Goal: Transaction & Acquisition: Purchase product/service

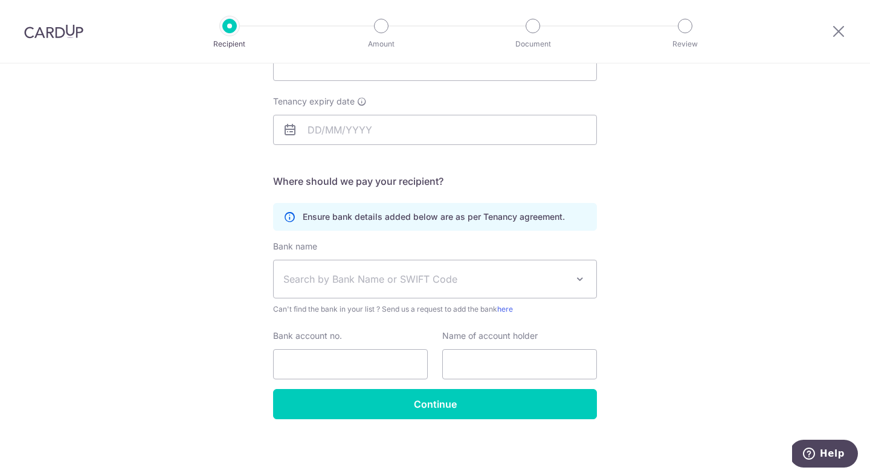
scroll to position [16, 0]
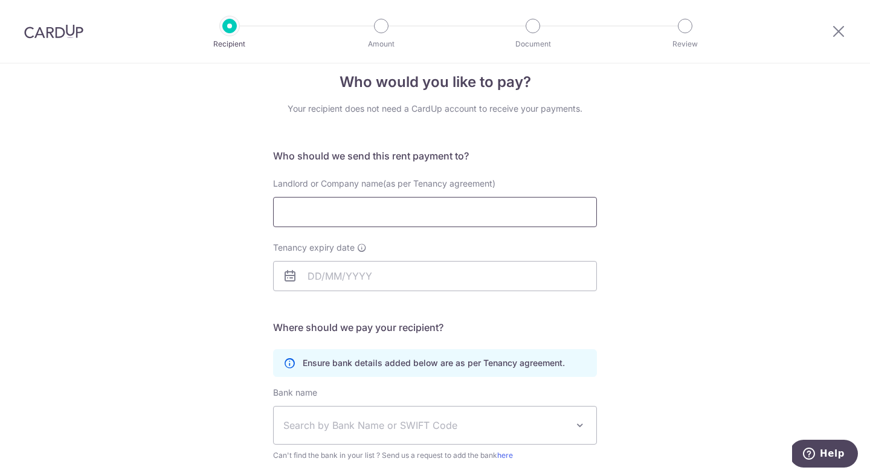
click at [384, 219] on input "Landlord or Company name(as per Tenancy agreement)" at bounding box center [435, 212] width 324 height 30
click at [374, 283] on input "Tenancy expiry date" at bounding box center [435, 276] width 324 height 30
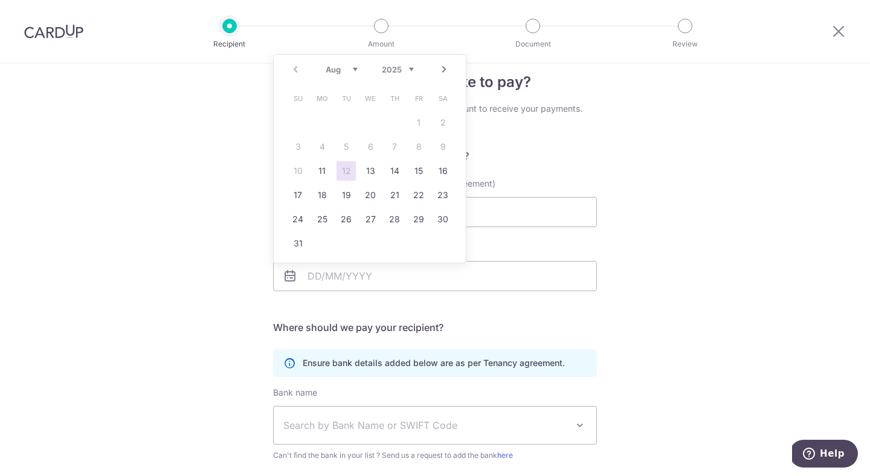
click at [565, 173] on form "Who should we send this rent payment to? Landlord or Company name(as per Tenanc…" at bounding box center [435, 357] width 324 height 417
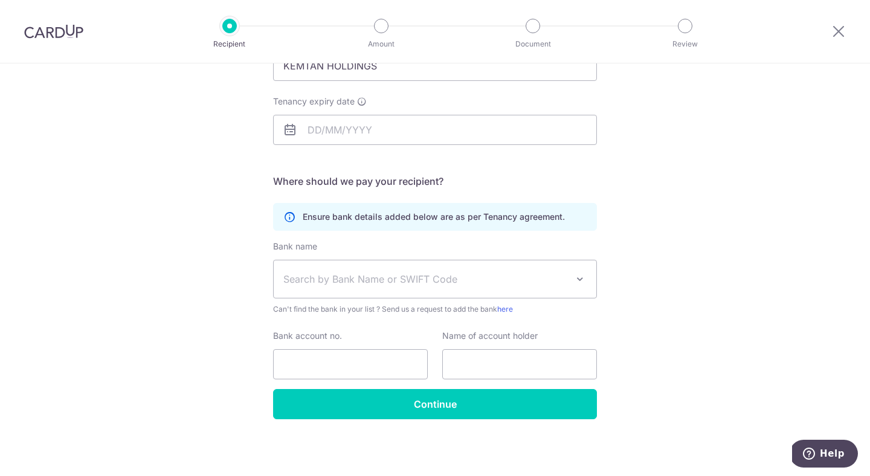
scroll to position [0, 0]
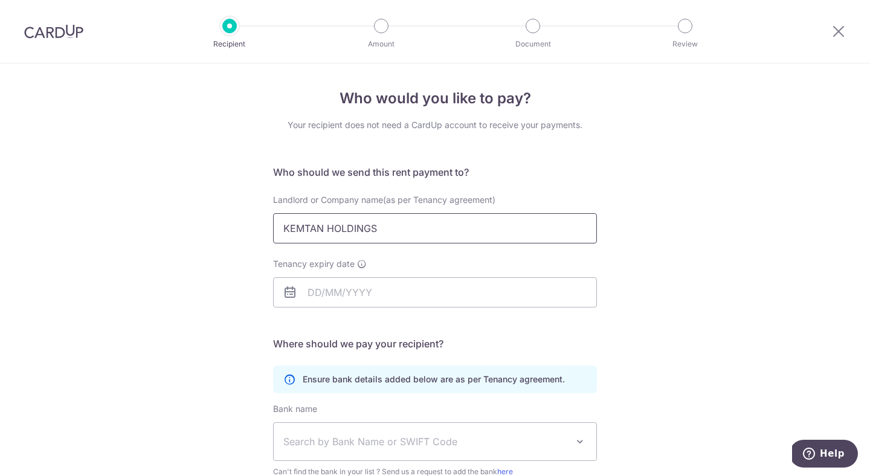
click at [400, 242] on input "KEMTAN HOLDINGS" at bounding box center [435, 228] width 324 height 30
type input "KEMTAN HOLDINGS PTE LTD"
click at [367, 294] on input "Tenancy expiry date" at bounding box center [435, 292] width 324 height 30
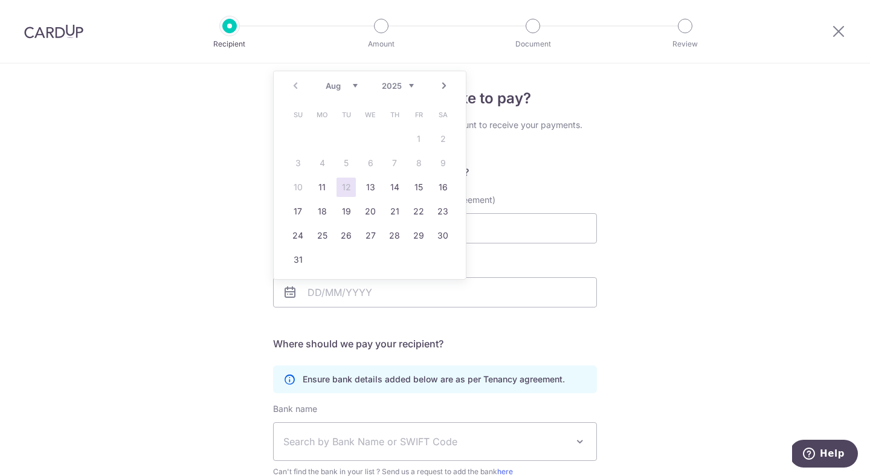
click at [496, 172] on h5 "Who should we send this rent payment to?" at bounding box center [435, 172] width 324 height 15
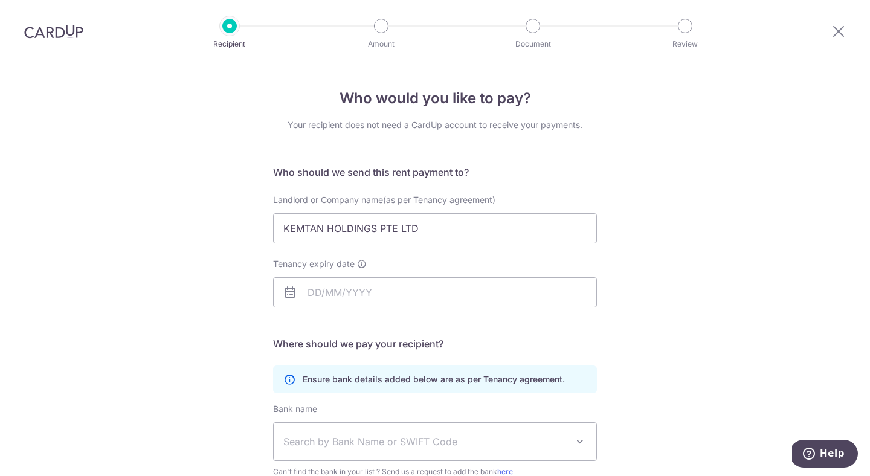
scroll to position [87, 0]
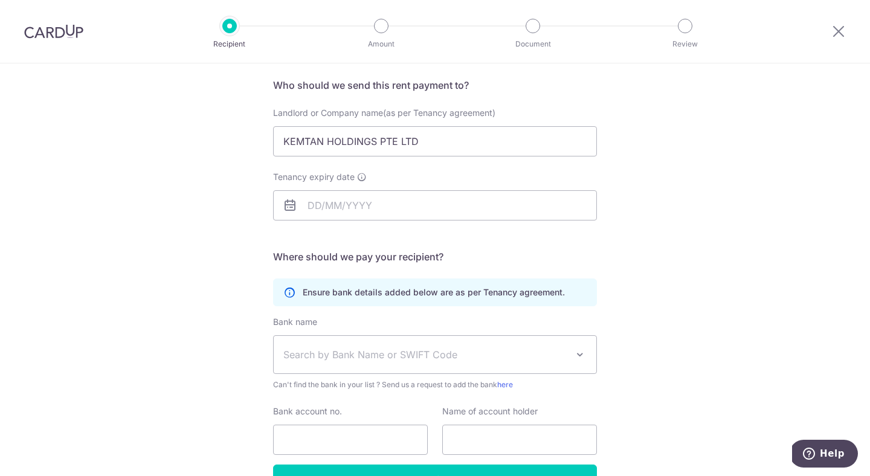
click at [439, 358] on span "Search by Bank Name or SWIFT Code" at bounding box center [425, 355] width 284 height 15
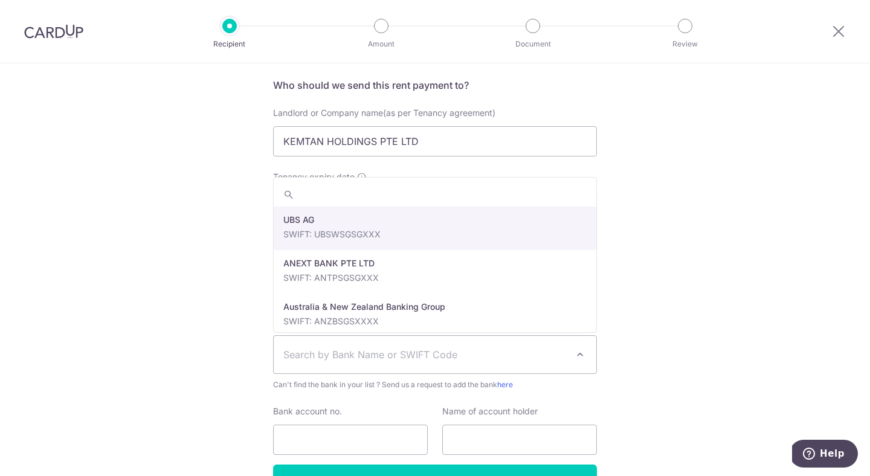
click at [439, 358] on span "Search by Bank Name or SWIFT Code" at bounding box center [425, 355] width 284 height 15
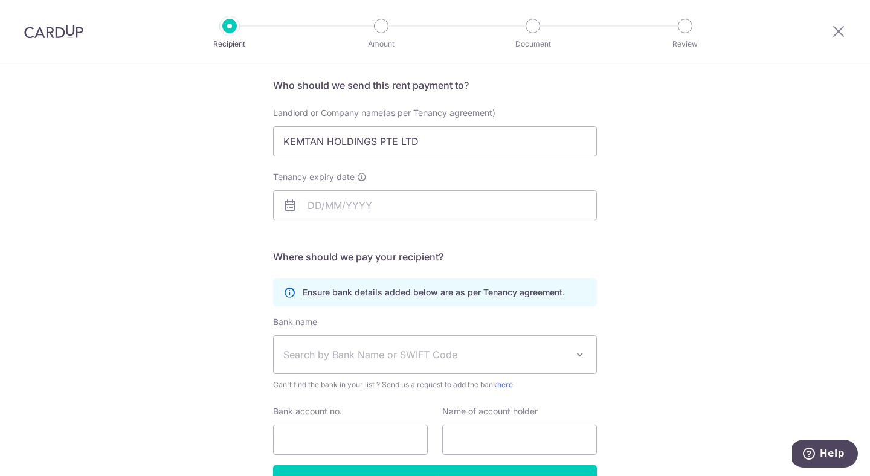
click at [439, 358] on span "Search by Bank Name or SWIFT Code" at bounding box center [425, 355] width 284 height 15
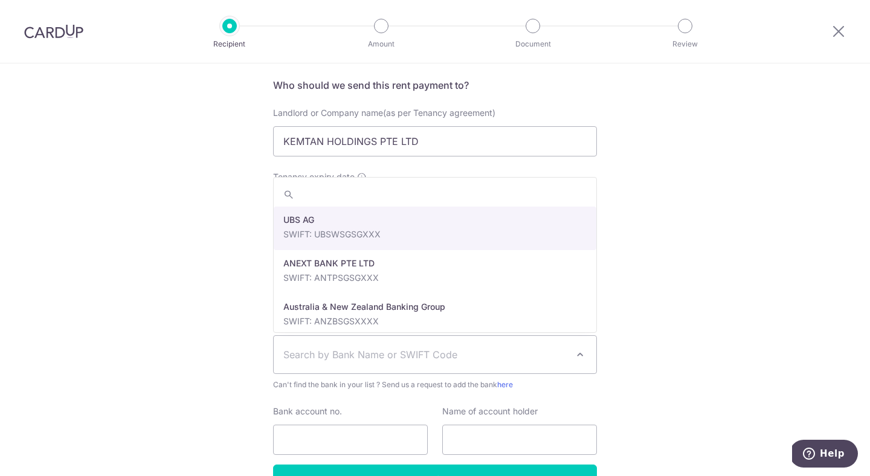
click at [439, 358] on span "Search by Bank Name or SWIFT Code" at bounding box center [425, 355] width 284 height 15
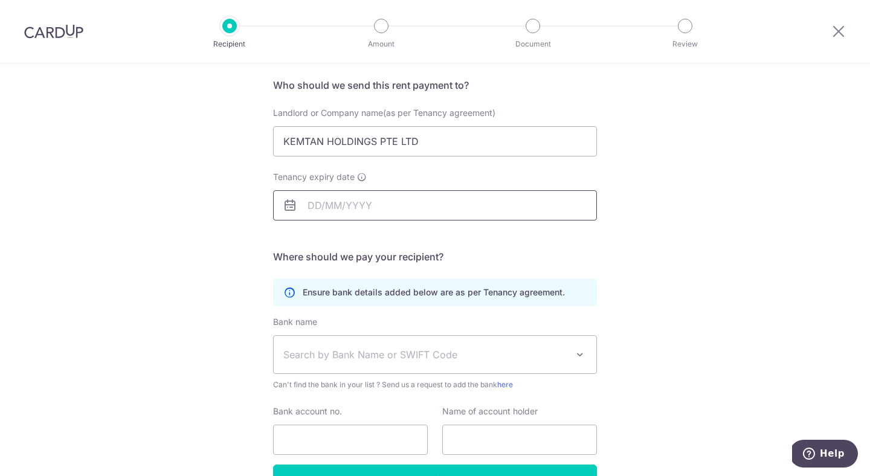
click at [360, 213] on input "Tenancy expiry date" at bounding box center [435, 205] width 324 height 30
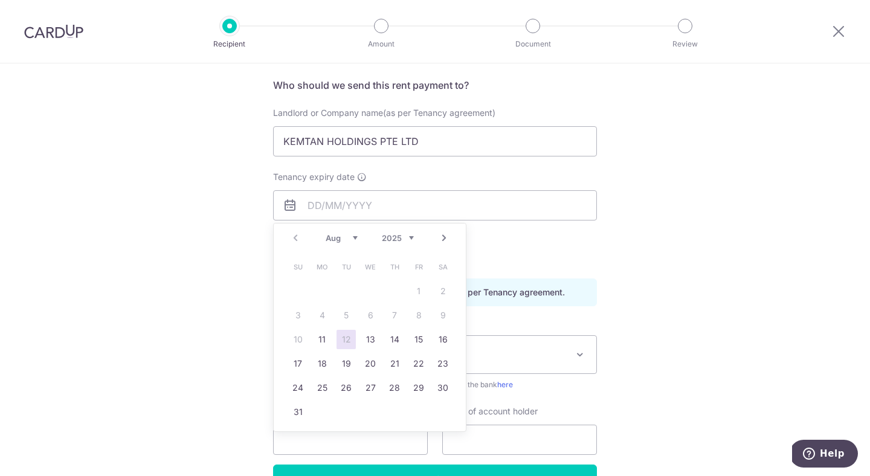
click at [409, 241] on select "2025 2026 2027 2028 2029 2030 2031 2032 2033 2034 2035" at bounding box center [398, 238] width 32 height 10
click at [350, 237] on select "Jan Feb Mar Apr May Jun Jul Aug Sep Oct Nov Dec" at bounding box center [342, 238] width 32 height 10
click at [329, 409] on link "31" at bounding box center [321, 412] width 19 height 19
type input "31/05/2027"
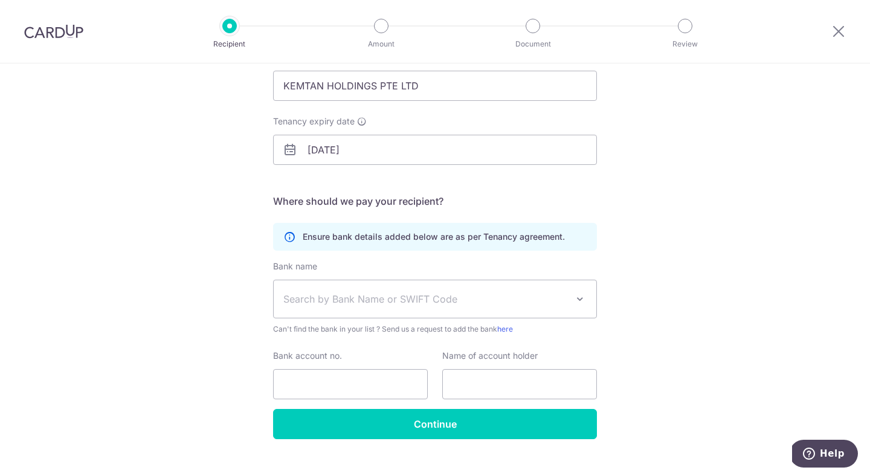
scroll to position [153, 0]
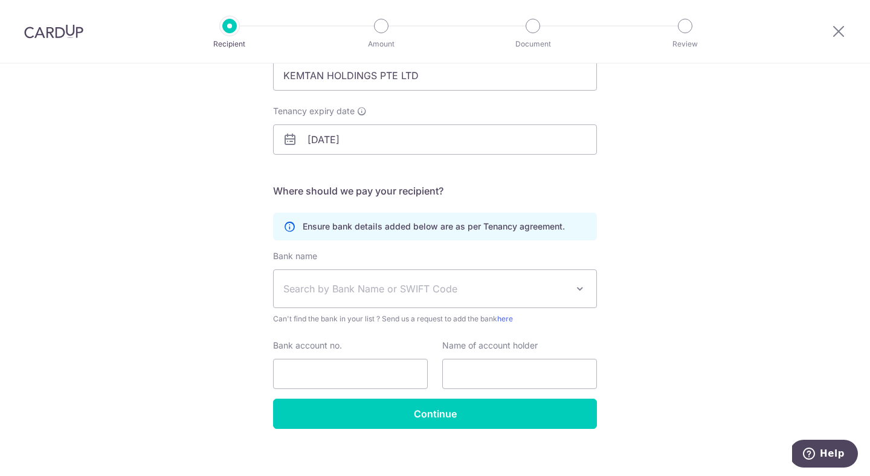
click at [410, 296] on span "Search by Bank Name or SWIFT Code" at bounding box center [425, 289] width 284 height 15
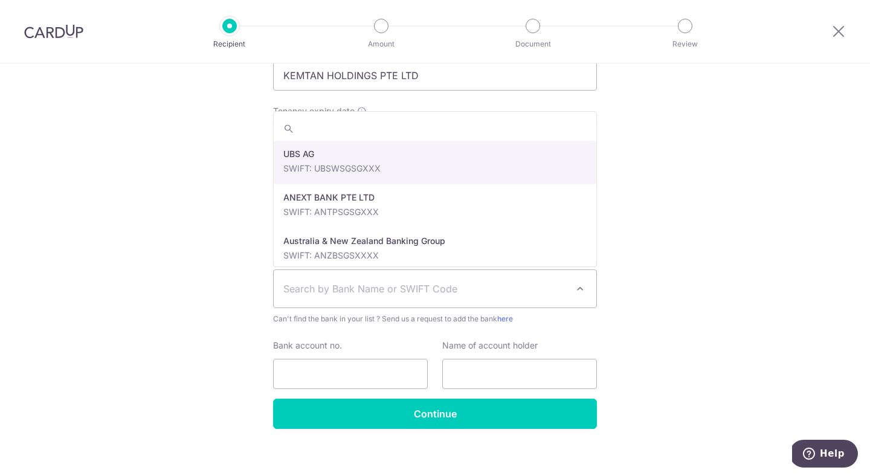
click at [410, 296] on span "Search by Bank Name or SWIFT Code" at bounding box center [425, 289] width 284 height 15
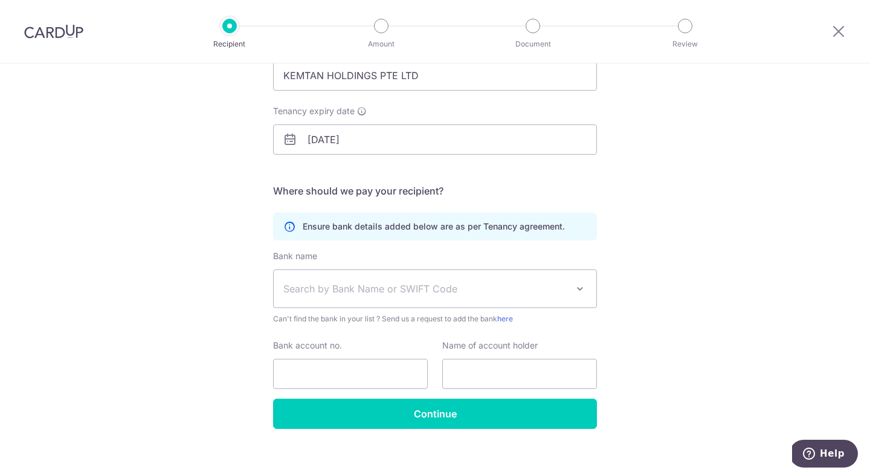
click at [366, 290] on span "Search by Bank Name or SWIFT Code" at bounding box center [425, 289] width 284 height 15
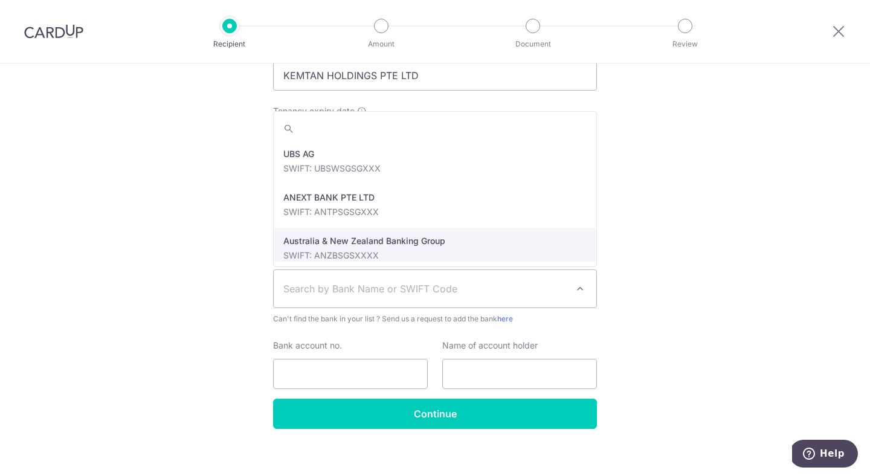
click at [665, 217] on div "Who would you like to pay? Your recipient does not need a CardUp account to rec…" at bounding box center [435, 198] width 870 height 575
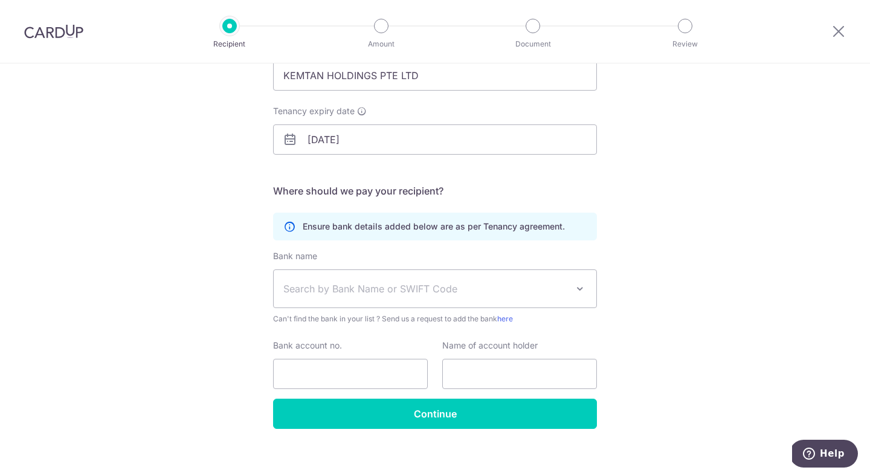
scroll to position [163, 0]
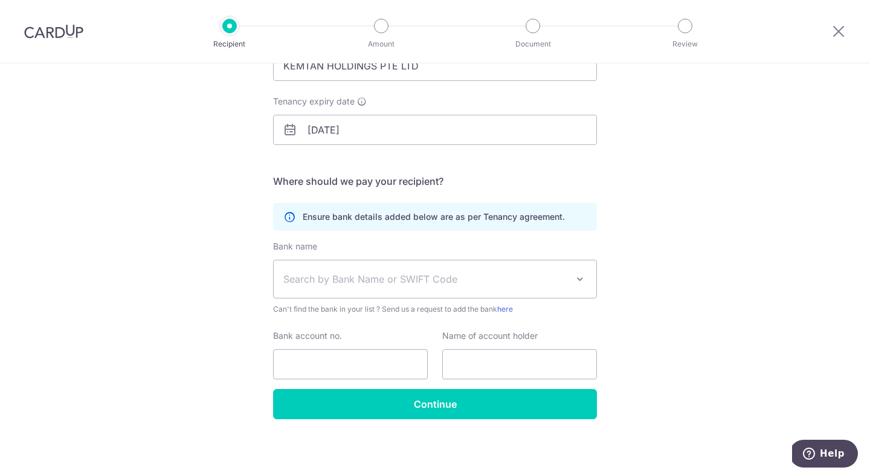
click at [455, 288] on span "Search by Bank Name or SWIFT Code" at bounding box center [435, 278] width 323 height 37
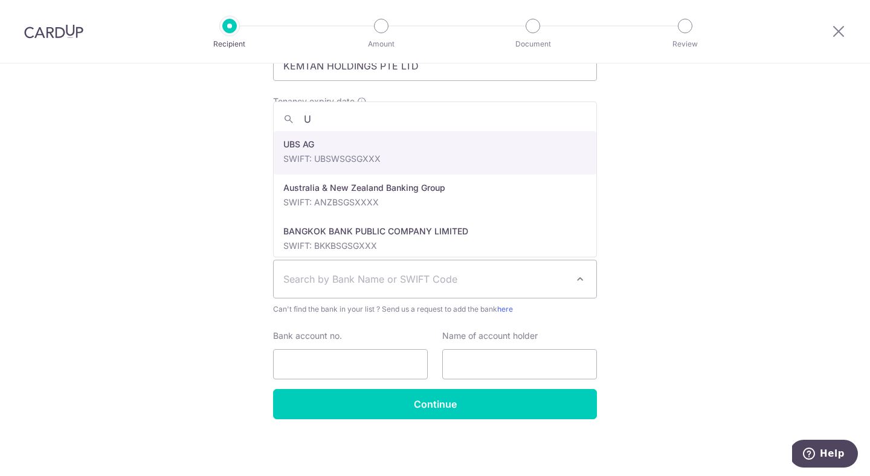
type input "UO"
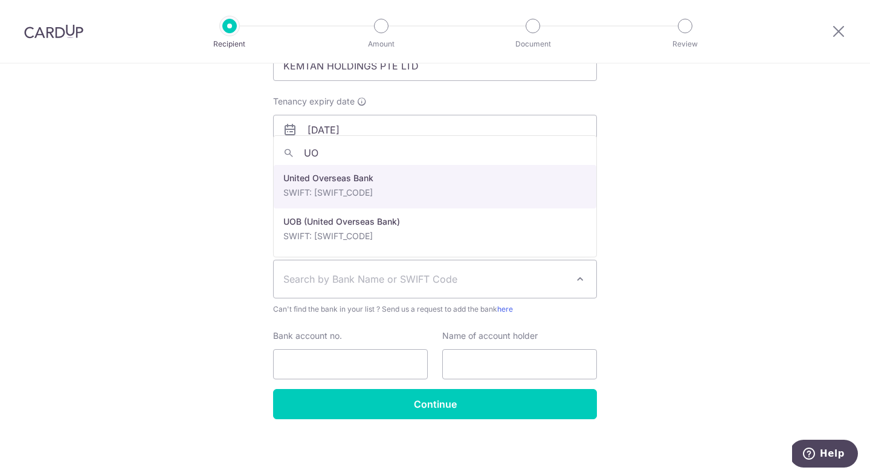
select select "23668"
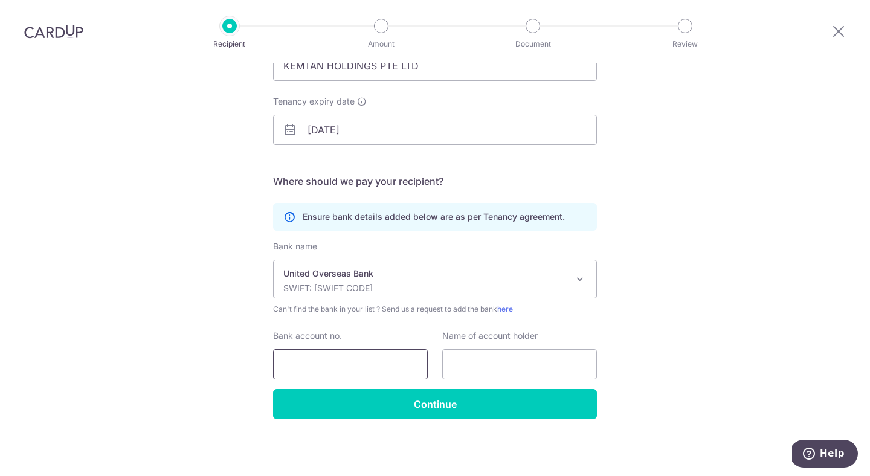
click at [367, 357] on input "Bank account no." at bounding box center [350, 364] width 155 height 30
type input "3743050299"
click at [504, 361] on input "text" at bounding box center [519, 364] width 155 height 30
type input "KEMTAN HOLDINGS"
click at [660, 315] on div "Who would you like to pay? Your recipient does not need a CardUp account to rec…" at bounding box center [435, 188] width 870 height 575
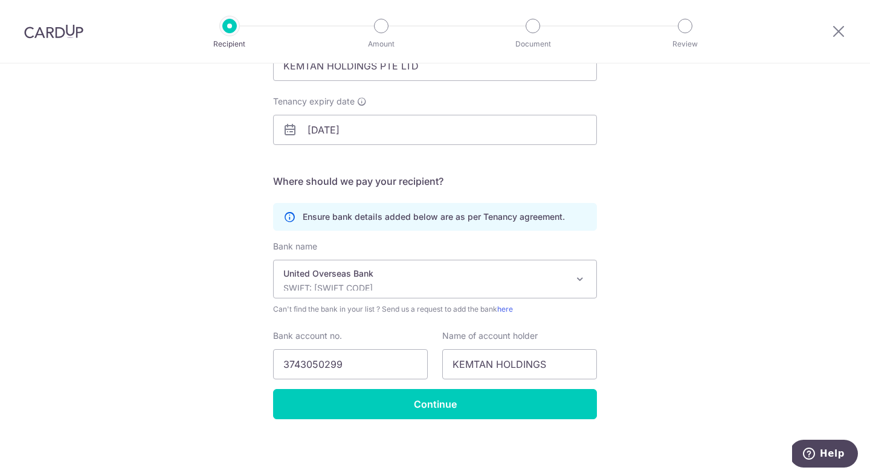
click at [582, 278] on span at bounding box center [580, 279] width 15 height 15
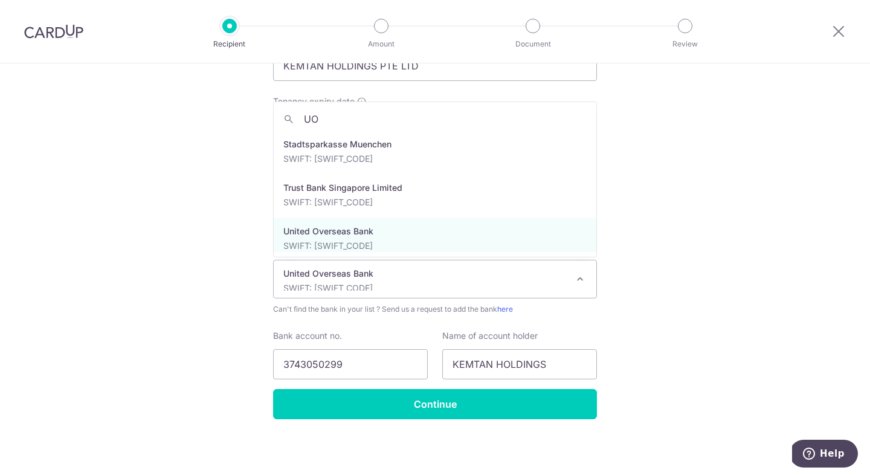
scroll to position [0, 0]
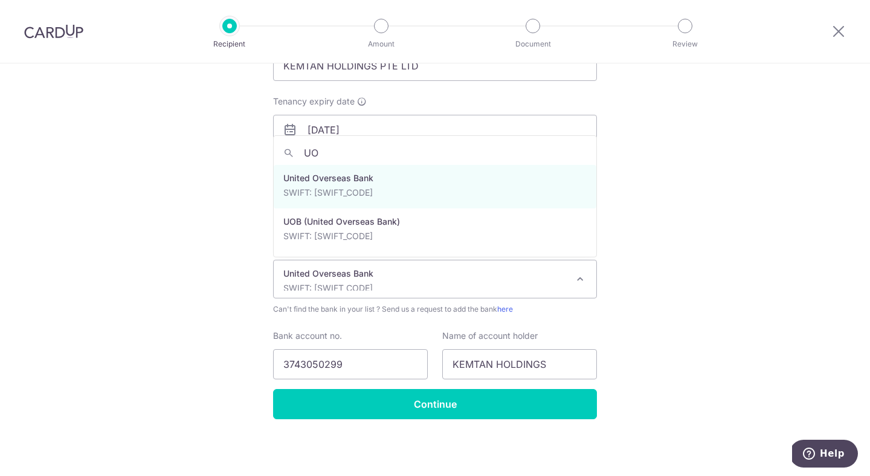
type input "UOB"
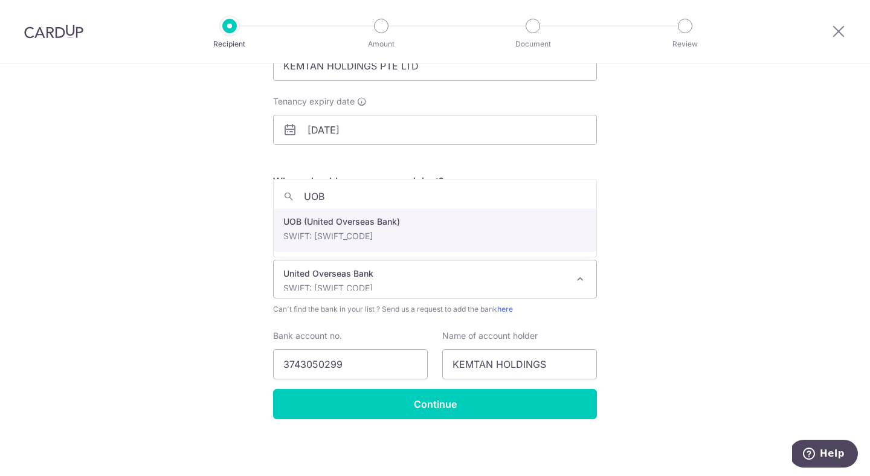
select select "18"
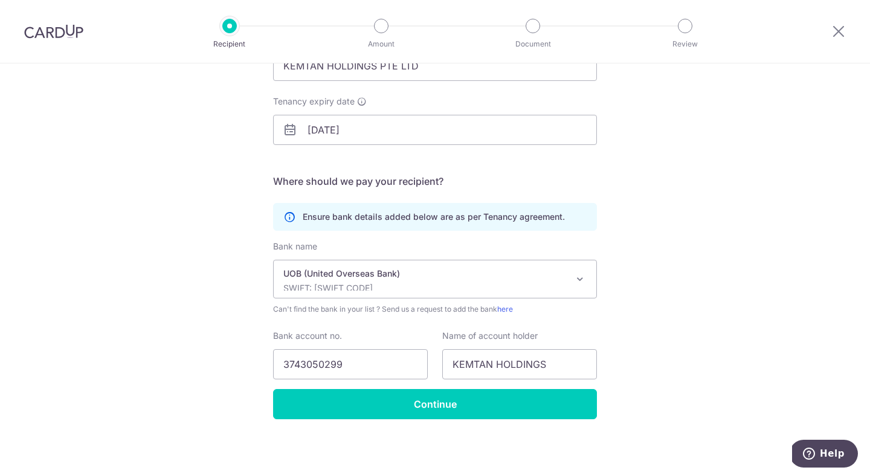
click at [558, 276] on p "UOB (United Overseas Bank)" at bounding box center [425, 274] width 284 height 12
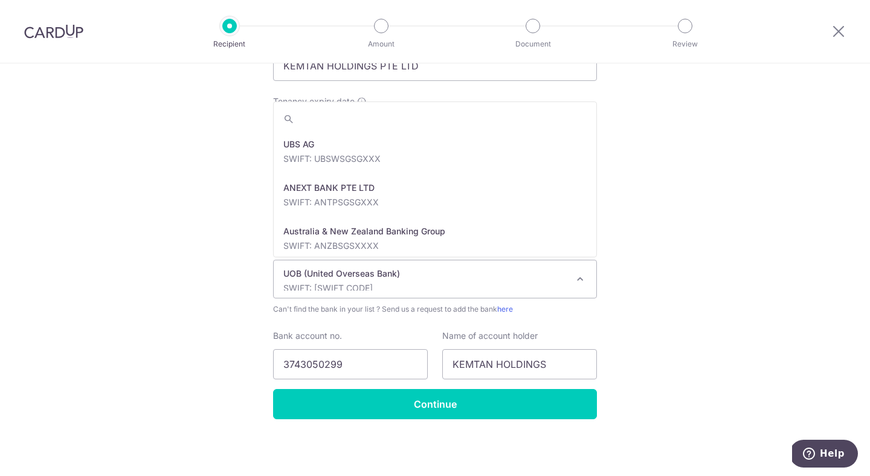
scroll to position [2480, 0]
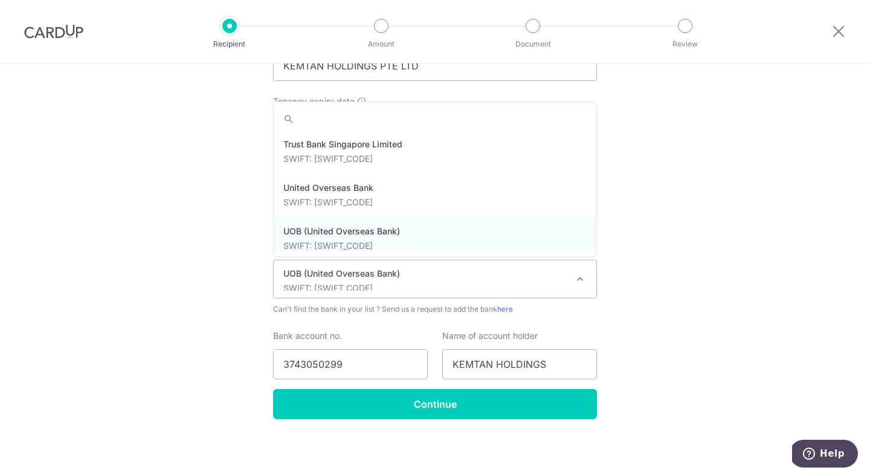
click at [575, 284] on span at bounding box center [580, 279] width 15 height 15
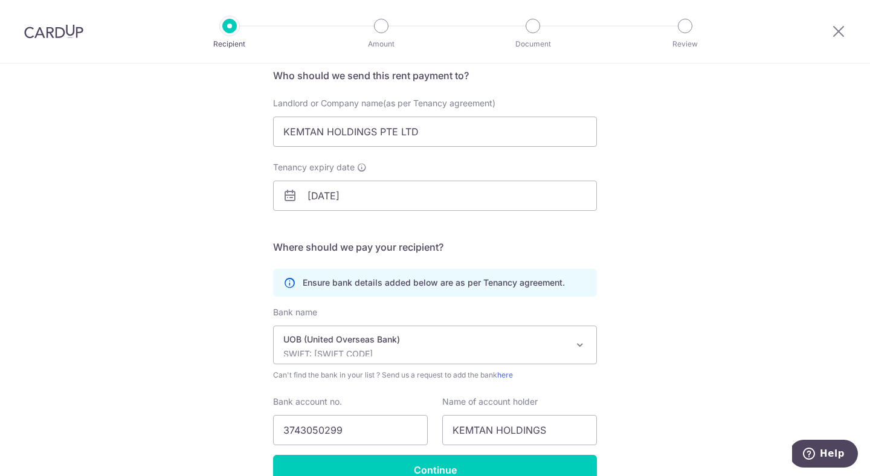
scroll to position [163, 0]
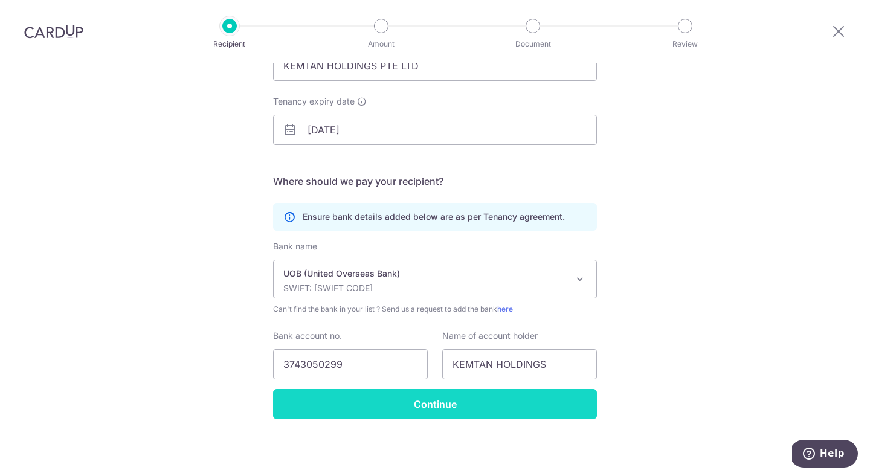
click at [454, 406] on input "Continue" at bounding box center [435, 404] width 324 height 30
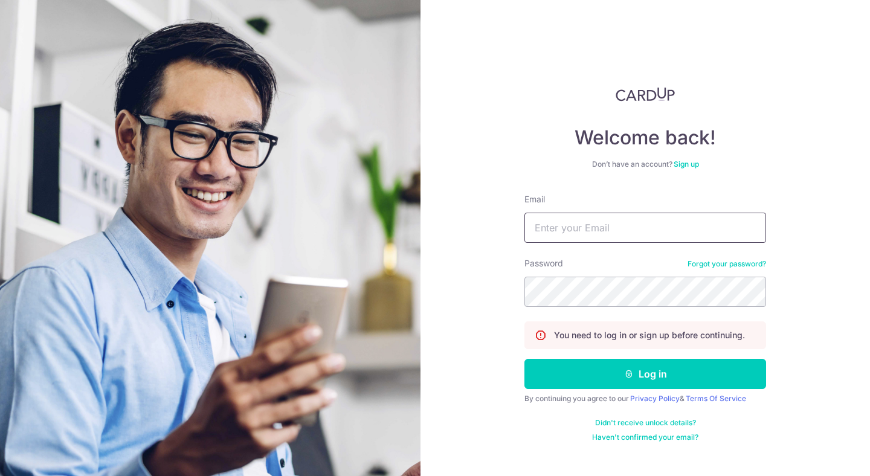
click at [633, 225] on input "Email" at bounding box center [646, 228] width 242 height 30
type input "[EMAIL_ADDRESS][DOMAIN_NAME]"
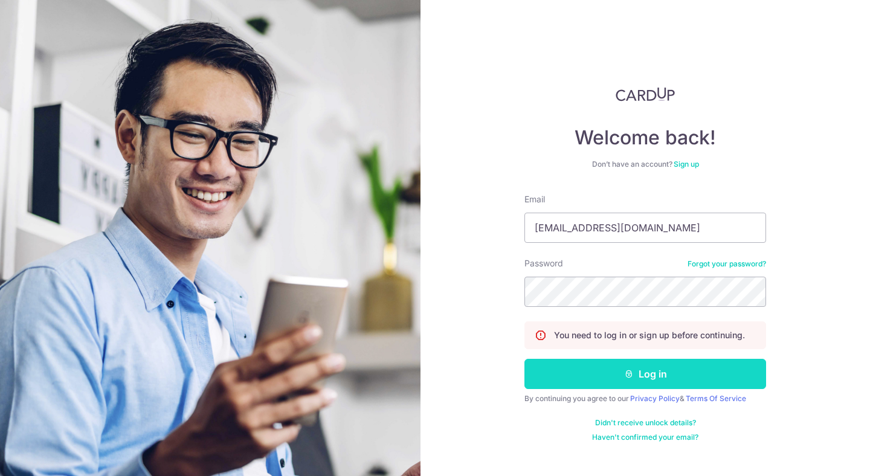
click at [671, 374] on button "Log in" at bounding box center [646, 374] width 242 height 30
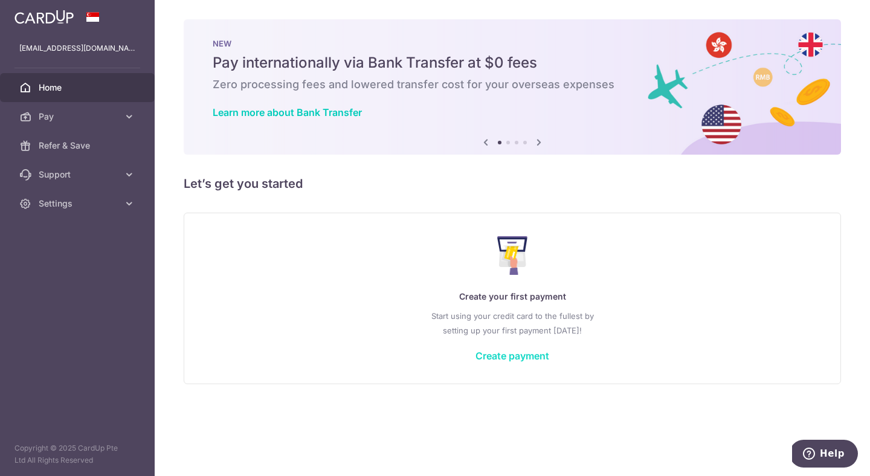
click at [512, 357] on link "Create payment" at bounding box center [513, 356] width 74 height 12
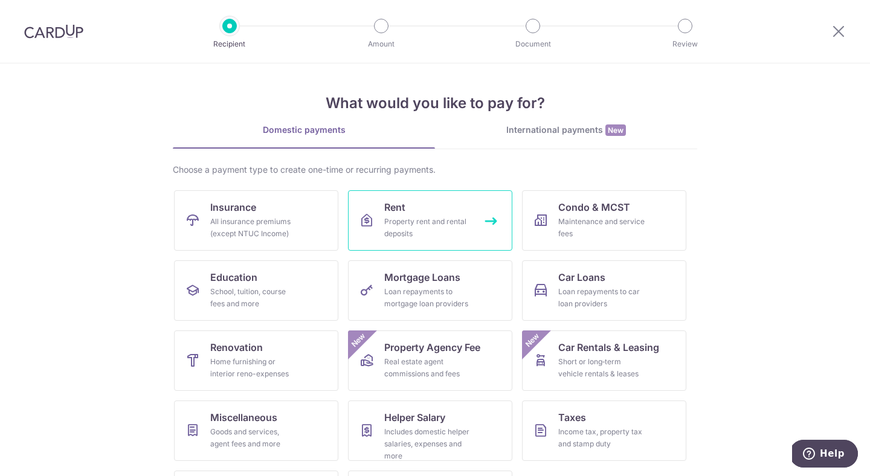
click at [441, 224] on div "Property rent and rental deposits" at bounding box center [427, 228] width 87 height 24
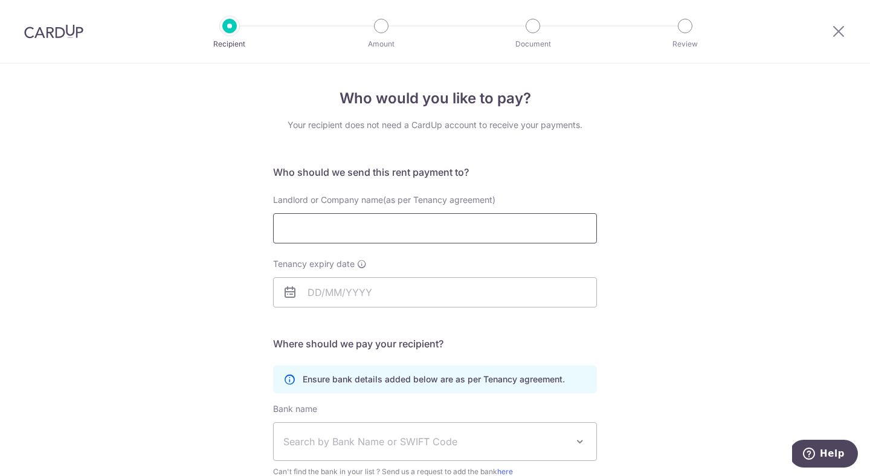
click at [409, 224] on input "Landlord or Company name(as per Tenancy agreement)" at bounding box center [435, 228] width 324 height 30
type input "KEMTAN HOLDINGS PTE LTD"
click at [391, 284] on input "Tenancy expiry date" at bounding box center [435, 292] width 324 height 30
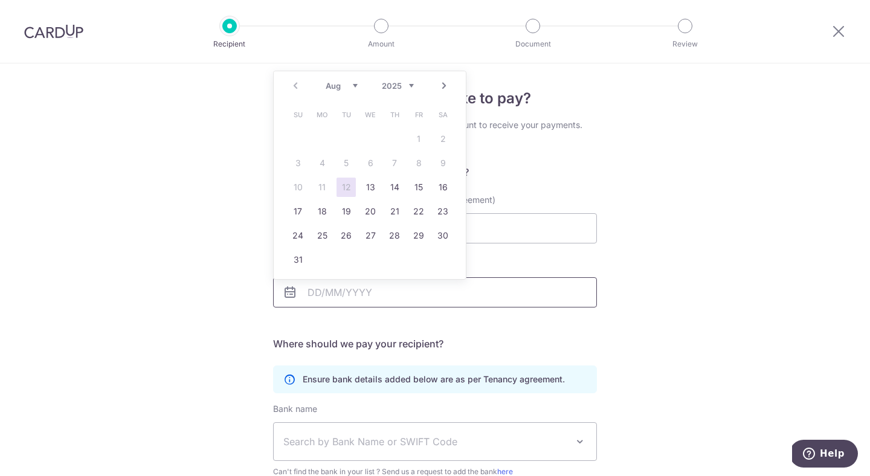
type input "[DATE]"
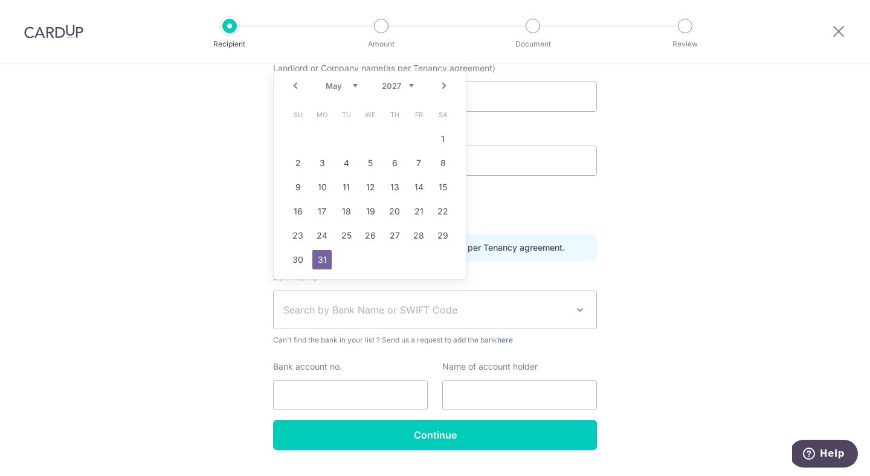
click at [343, 305] on span "Search by Bank Name or SWIFT Code" at bounding box center [425, 310] width 284 height 15
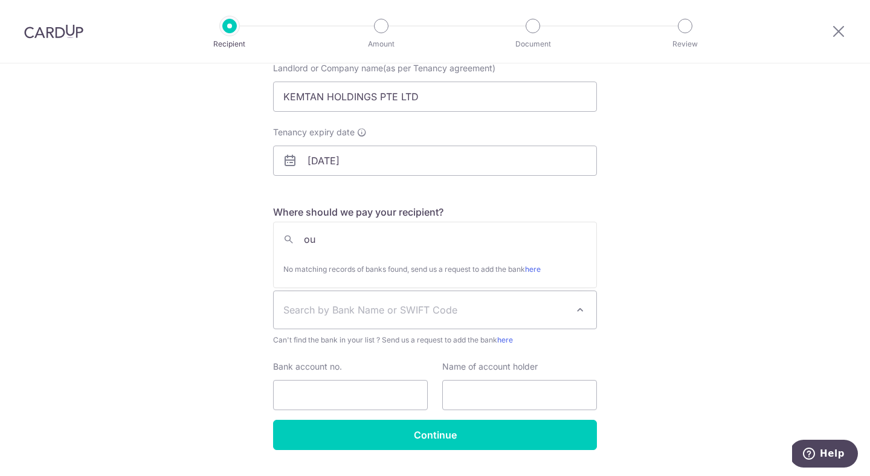
type input "o"
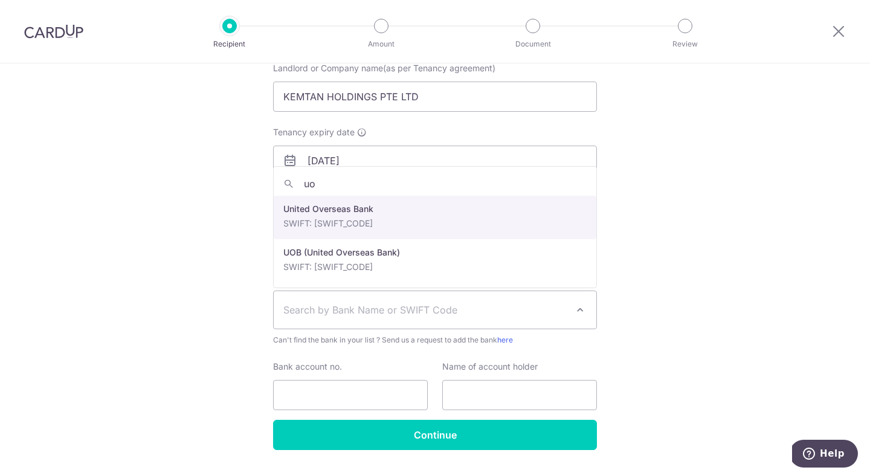
type input "uob"
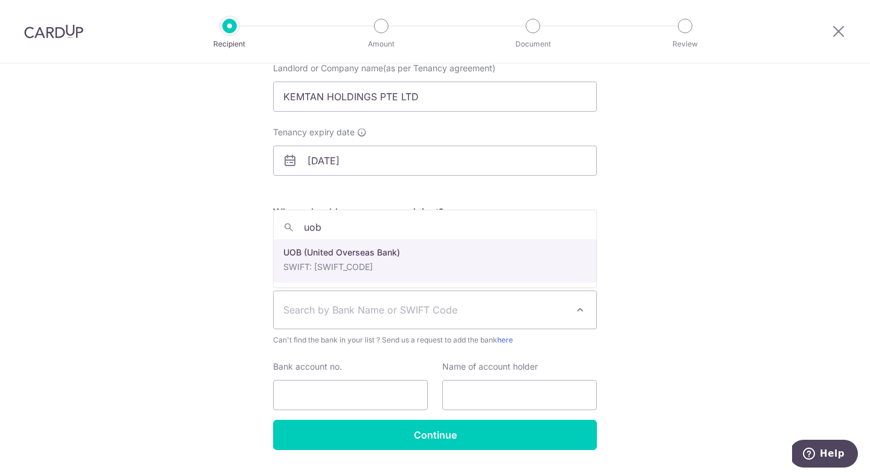
select select "18"
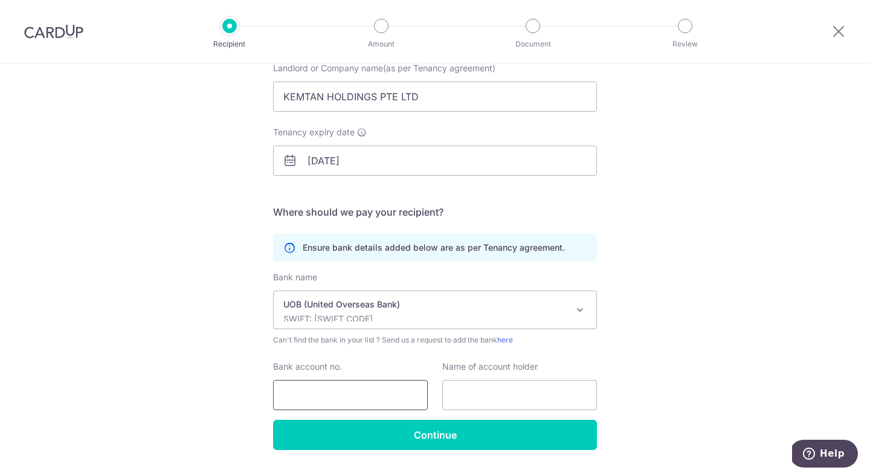
click at [342, 395] on input "Bank account no." at bounding box center [350, 395] width 155 height 30
type input "3743050299"
click at [516, 393] on input "text" at bounding box center [519, 395] width 155 height 30
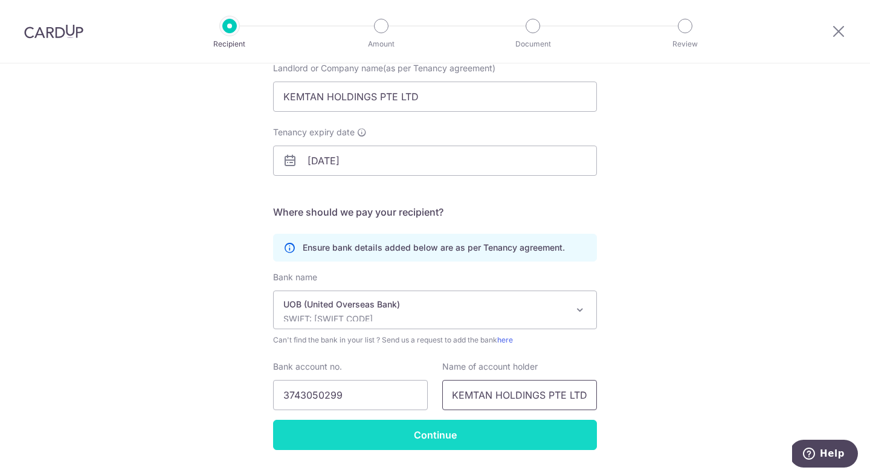
type input "KEMTAN HOLDINGS PTE LTD"
click at [437, 436] on input "Continue" at bounding box center [435, 435] width 324 height 30
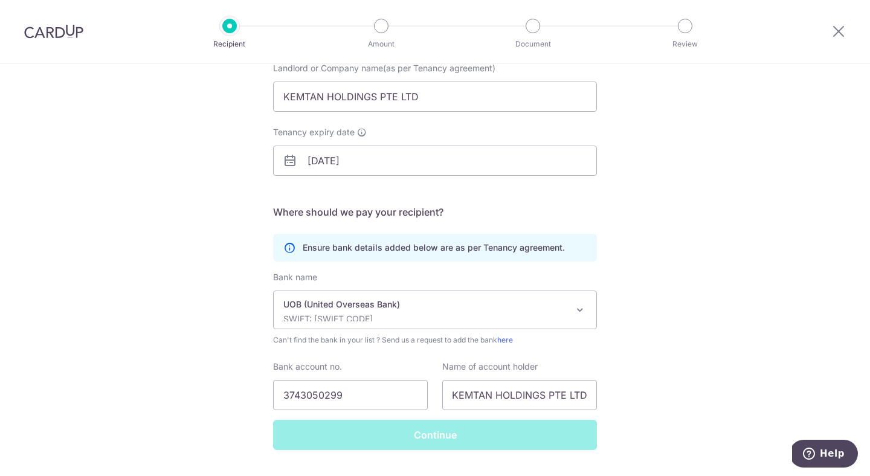
scroll to position [0, 0]
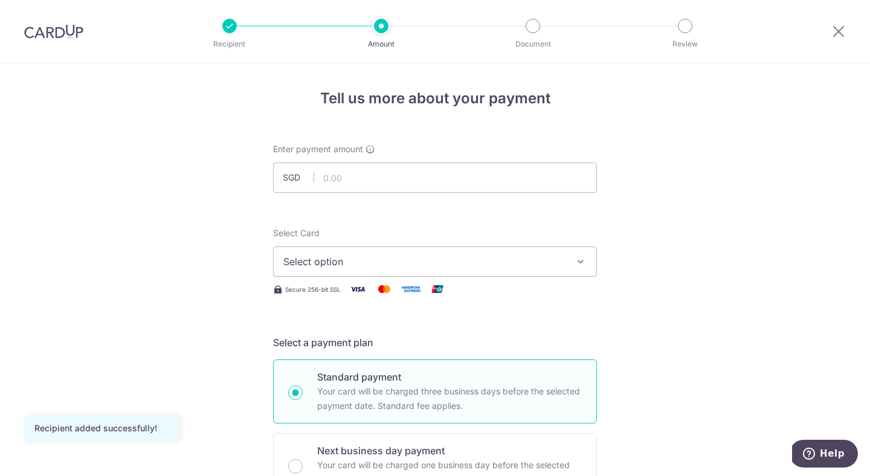
scroll to position [28, 0]
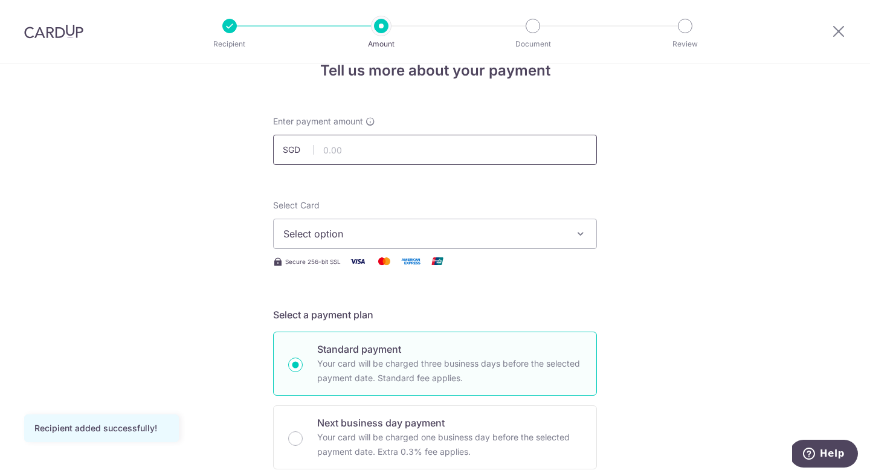
click at [408, 139] on input "text" at bounding box center [435, 150] width 324 height 30
click at [395, 226] on button "Select option" at bounding box center [435, 234] width 324 height 30
type input "5,068.50"
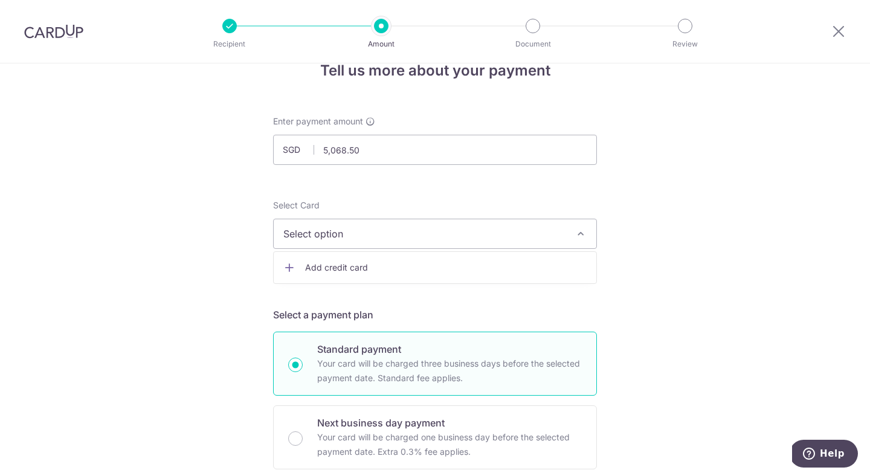
click at [384, 267] on span "Add credit card" at bounding box center [446, 268] width 282 height 12
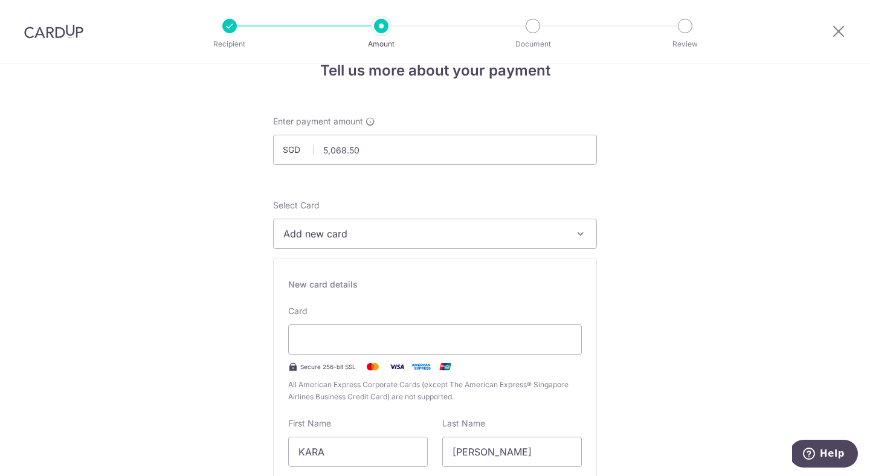
click at [319, 376] on div "Card Secure 256-bit SSL All American Express Corporate Cards (except The Americ…" at bounding box center [435, 354] width 294 height 98
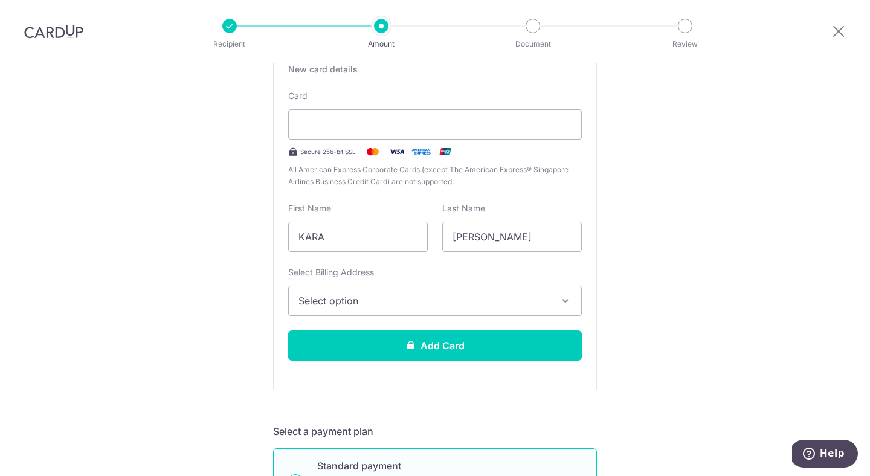
scroll to position [248, 0]
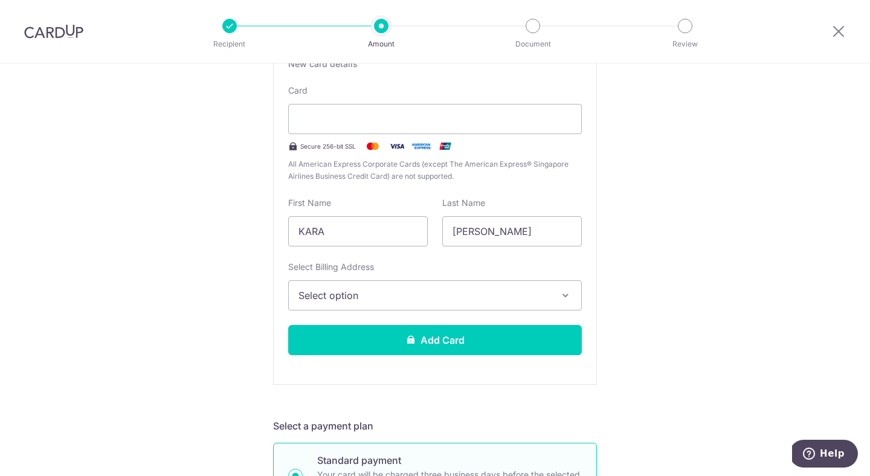
click at [435, 303] on button "Select option" at bounding box center [435, 295] width 294 height 30
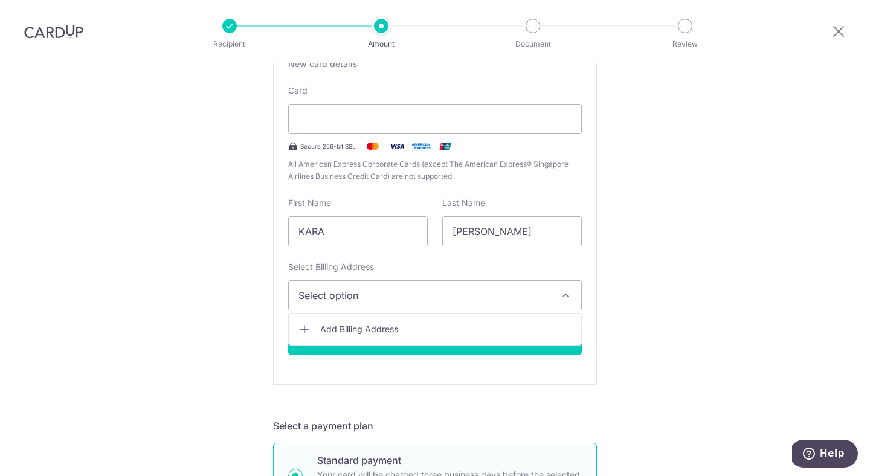
click at [438, 293] on span "Select option" at bounding box center [424, 295] width 251 height 15
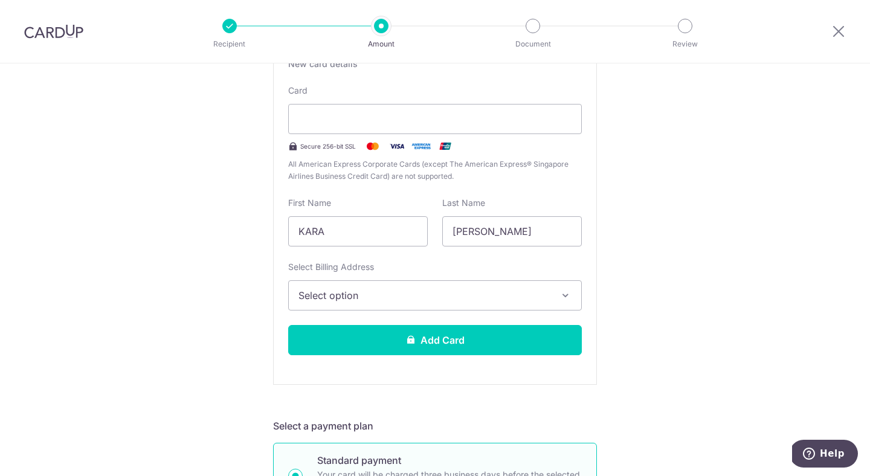
click at [438, 293] on span "Select option" at bounding box center [424, 295] width 251 height 15
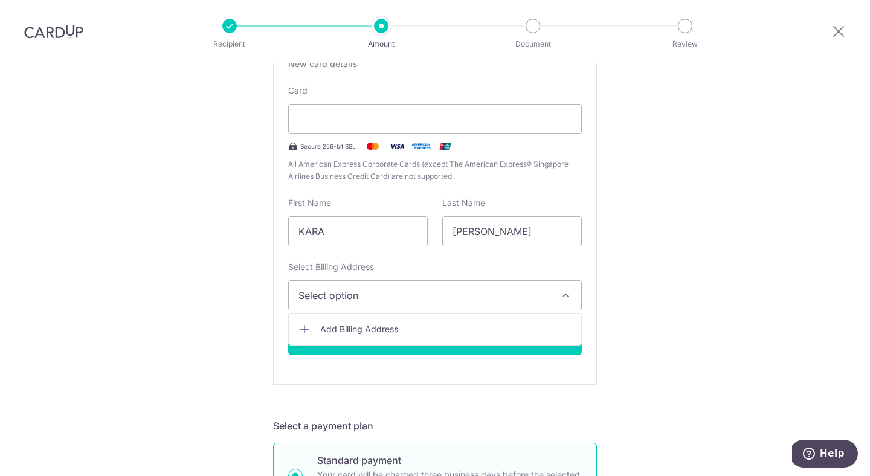
click at [424, 287] on button "Select option" at bounding box center [435, 295] width 294 height 30
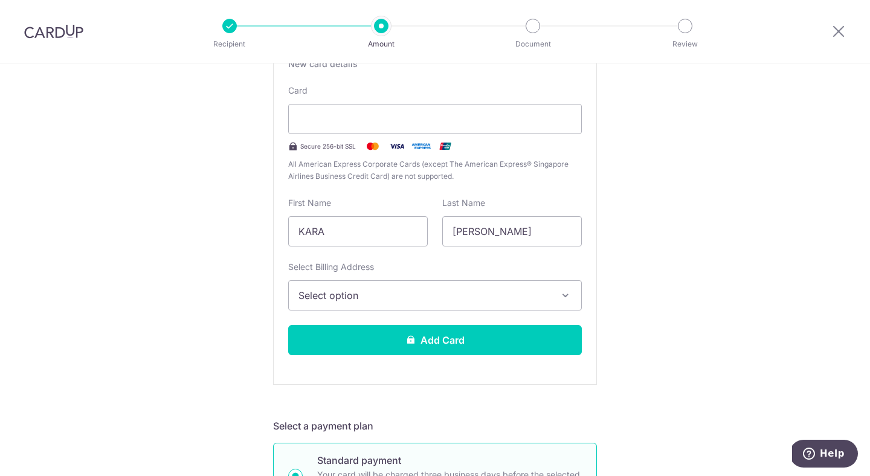
click at [385, 295] on span "Select option" at bounding box center [424, 295] width 251 height 15
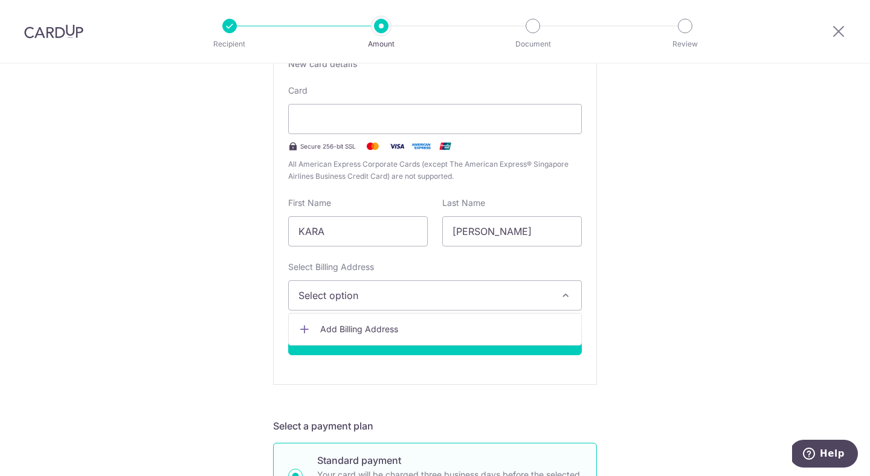
click at [370, 325] on span "Add Billing Address" at bounding box center [445, 329] width 251 height 12
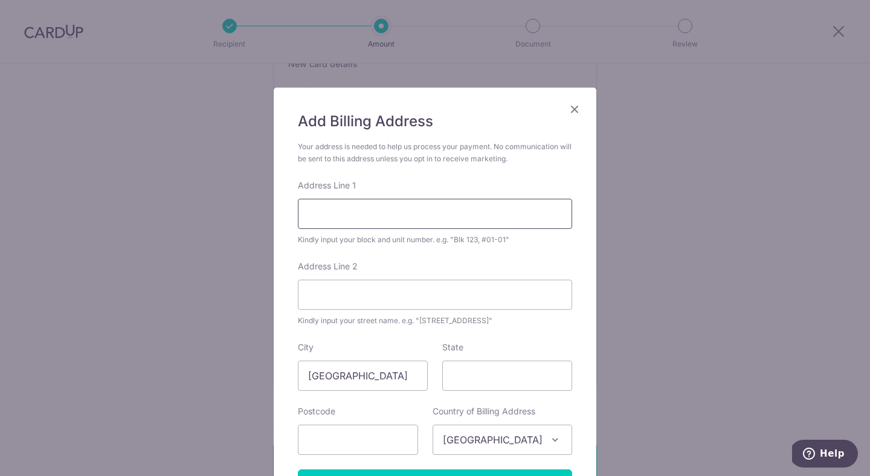
click at [407, 212] on input "Address Line 1" at bounding box center [435, 214] width 274 height 30
type input "3 AMBER GARDENS"
click at [383, 297] on input "Address Line 2" at bounding box center [435, 295] width 274 height 30
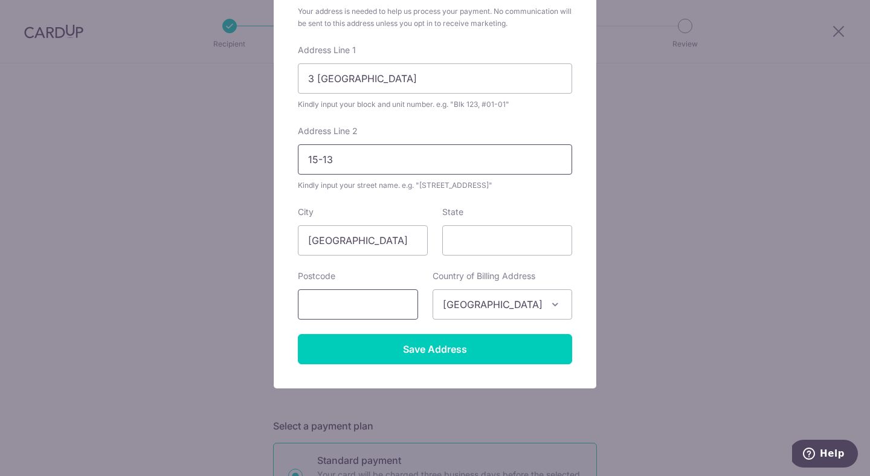
type input "15-13"
click at [371, 316] on input "text" at bounding box center [358, 305] width 120 height 30
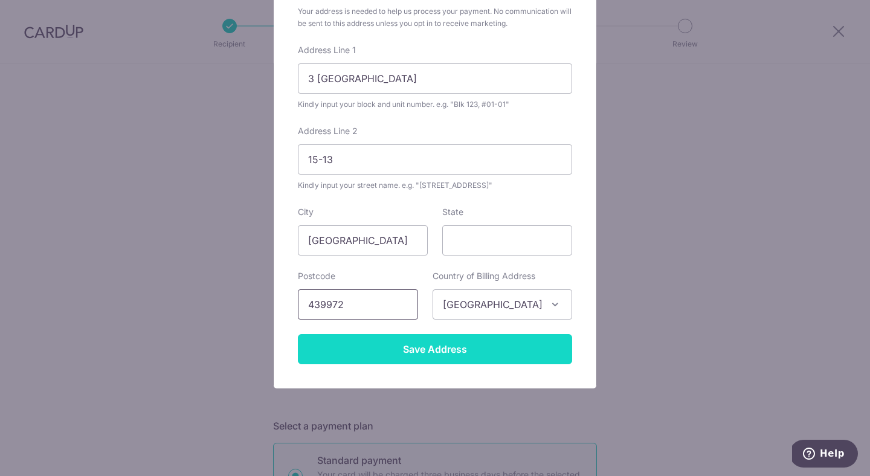
type input "439972"
click at [452, 347] on input "Save Address" at bounding box center [435, 349] width 274 height 30
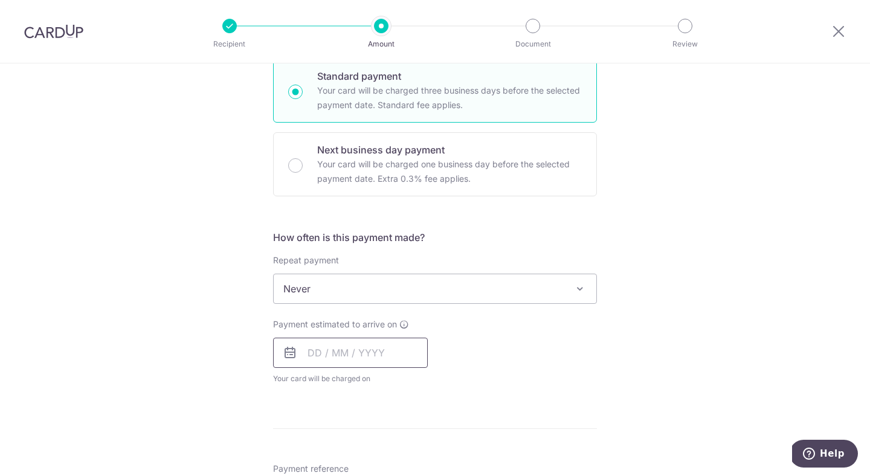
scroll to position [633, 0]
click at [305, 357] on input "text" at bounding box center [350, 352] width 155 height 30
click at [525, 345] on div "Payment estimated to arrive on Prev Next Aug Sep Oct Nov Dec 2025 2026 2027 202…" at bounding box center [435, 351] width 338 height 66
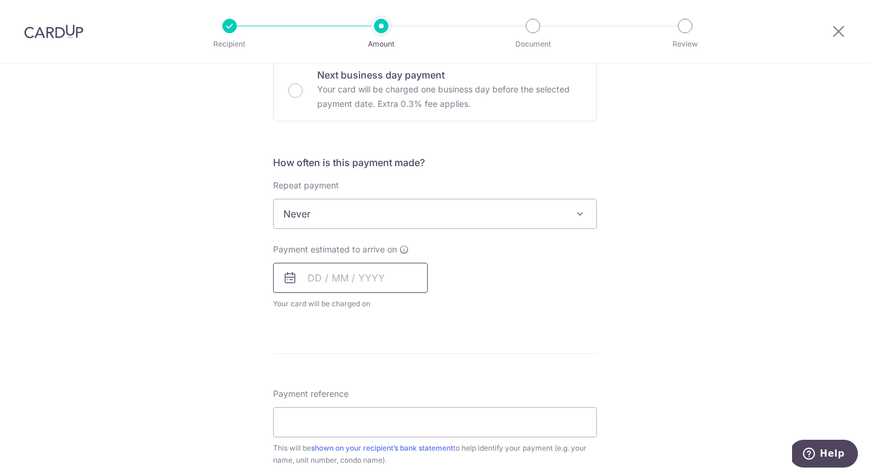
click at [363, 283] on input "text" at bounding box center [350, 278] width 155 height 30
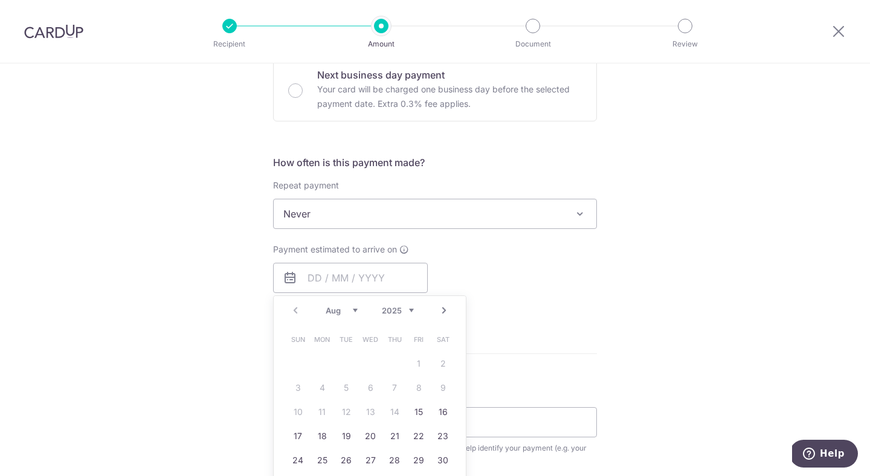
click at [531, 335] on form "Enter payment amount SGD 5,068.50 5068.50 Recipient added successfully! Select …" at bounding box center [435, 79] width 324 height 1289
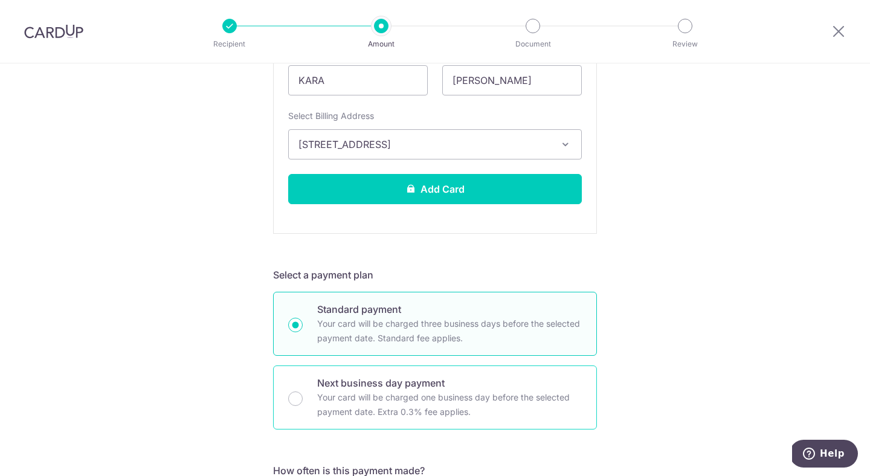
scroll to position [438, 0]
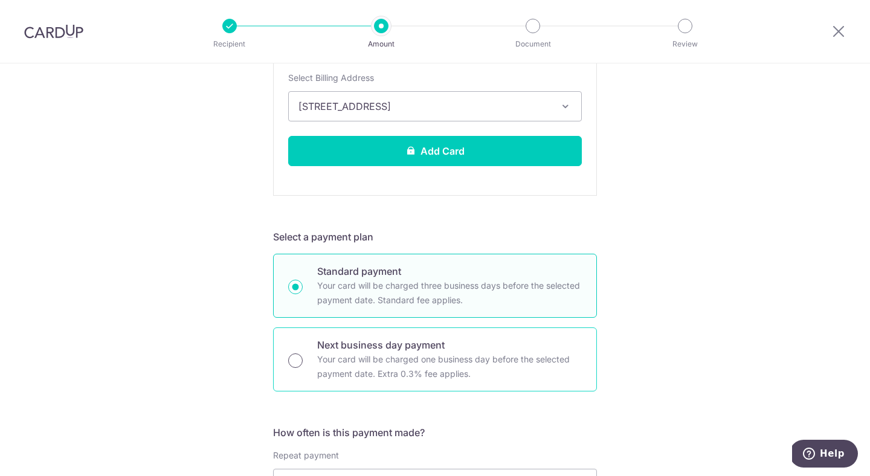
click at [301, 361] on input "Next business day payment Your card will be charged one business day before the…" at bounding box center [295, 361] width 15 height 15
radio input "true"
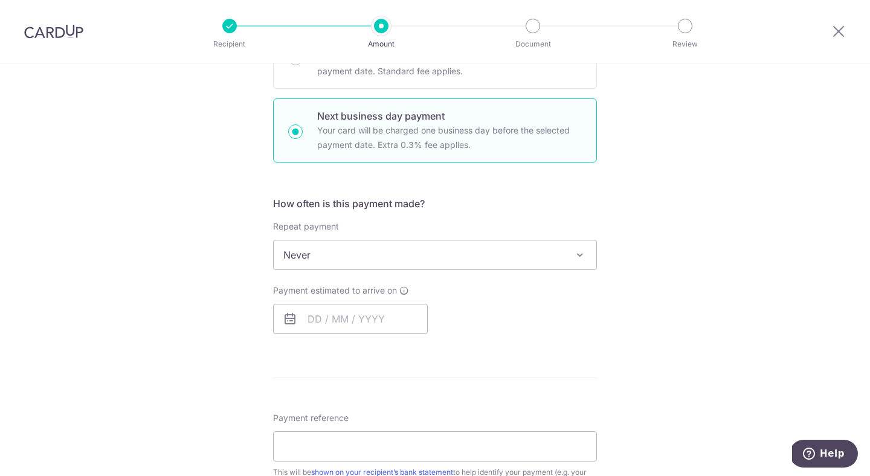
scroll to position [334, 0]
click at [384, 319] on input "text" at bounding box center [350, 320] width 155 height 30
click at [364, 455] on link "13" at bounding box center [370, 453] width 19 height 19
type input "13/08/2025"
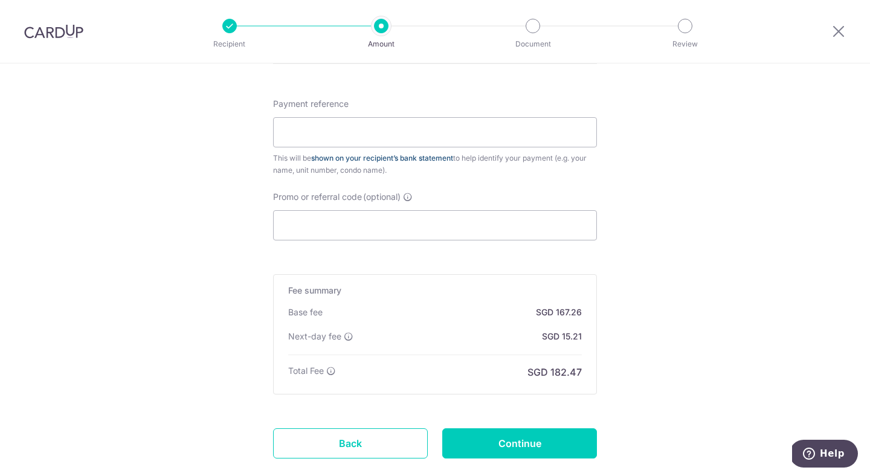
scroll to position [711, 0]
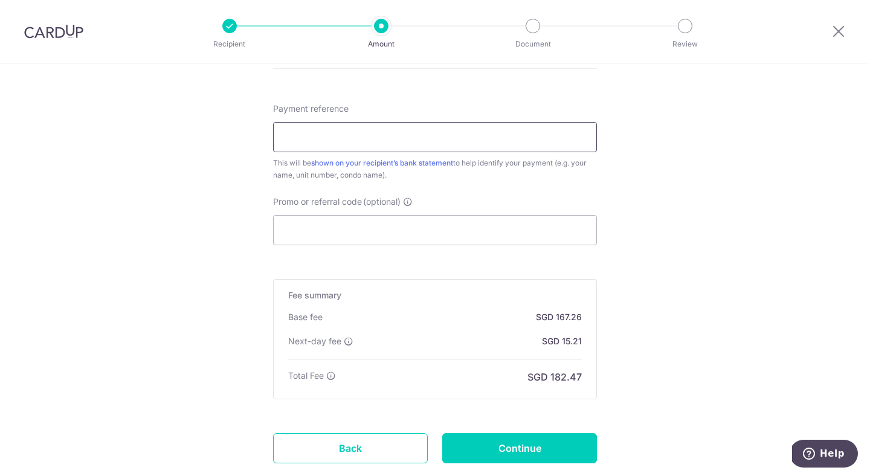
click at [378, 137] on input "Payment reference" at bounding box center [435, 137] width 324 height 30
type input "AUG RENT"
click at [363, 232] on input "Promo or referral code (optional)" at bounding box center [435, 230] width 324 height 30
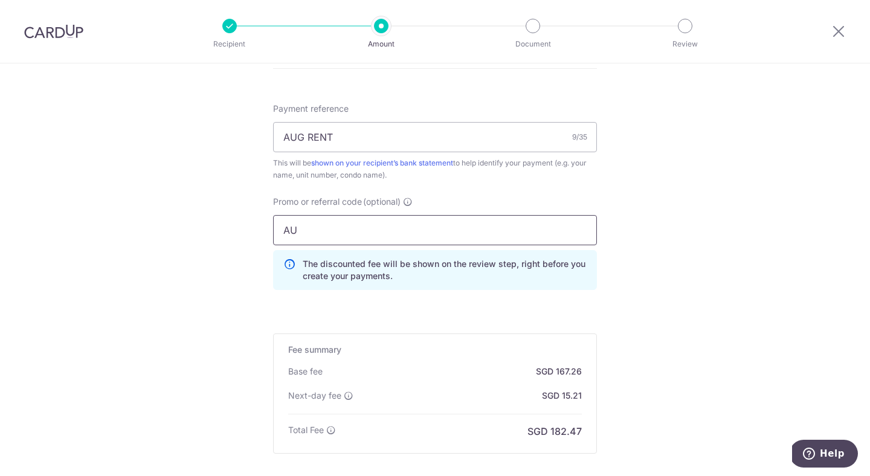
type input "A"
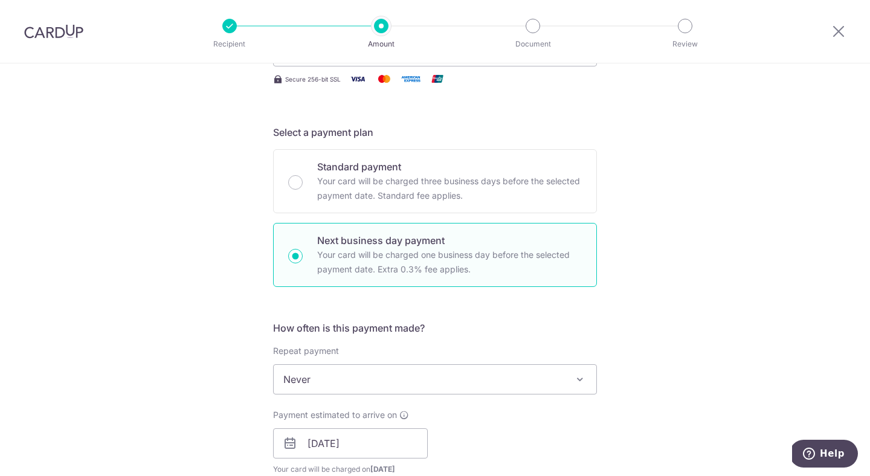
scroll to position [140, 0]
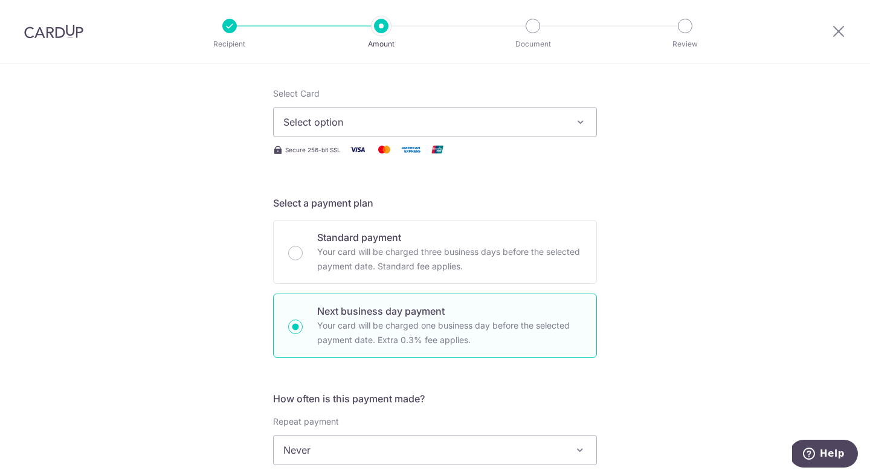
click at [528, 120] on span "Select option" at bounding box center [424, 122] width 282 height 15
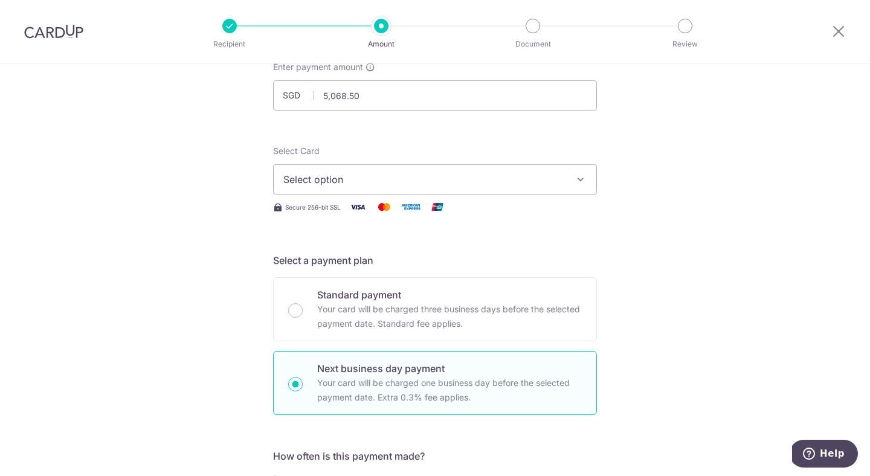
scroll to position [26, 0]
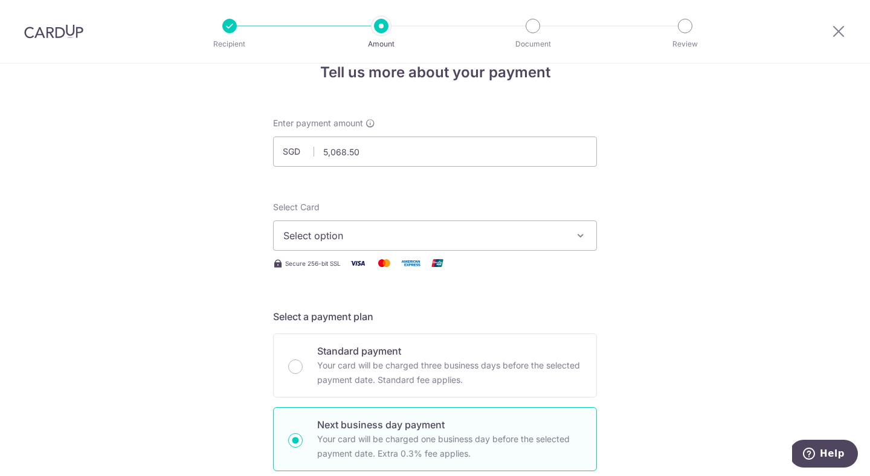
click at [549, 230] on span "Select option" at bounding box center [424, 235] width 282 height 15
click at [500, 269] on span "Add credit card" at bounding box center [446, 270] width 282 height 12
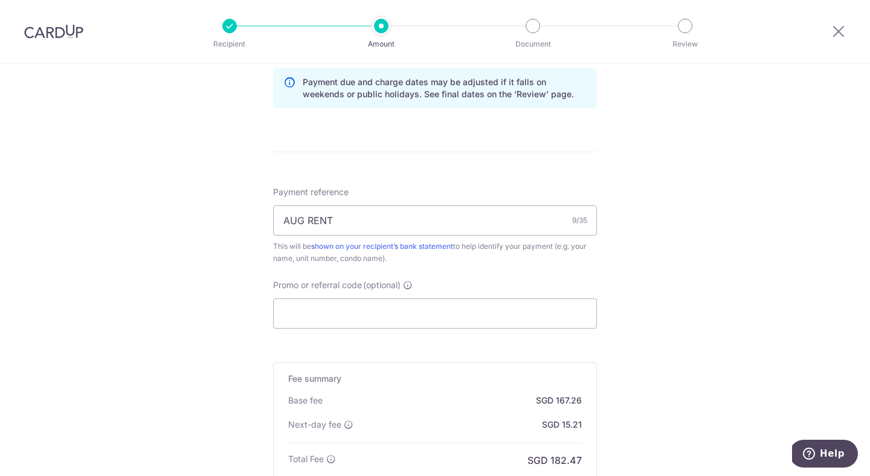
scroll to position [1121, 0]
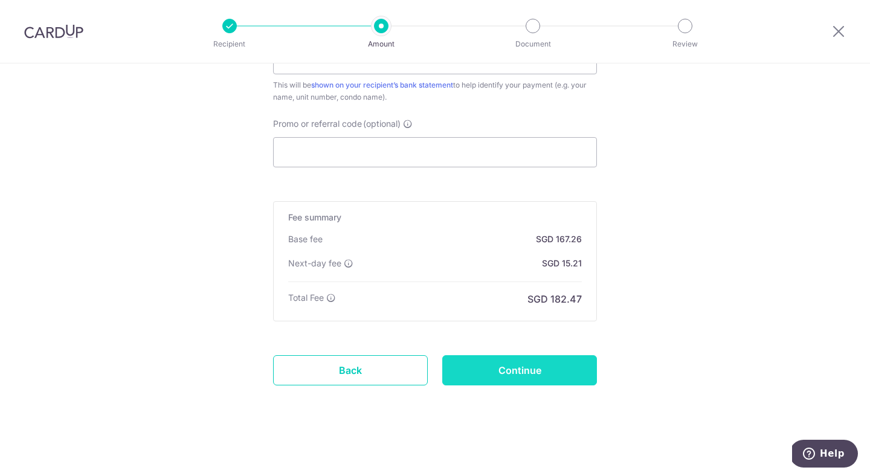
click at [526, 367] on input "Continue" at bounding box center [519, 370] width 155 height 30
type input "Create Schedule"
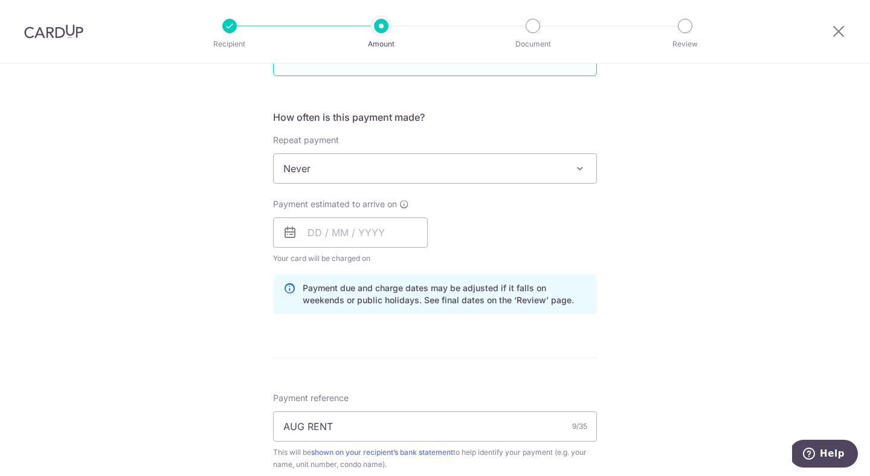
scroll to position [450, 0]
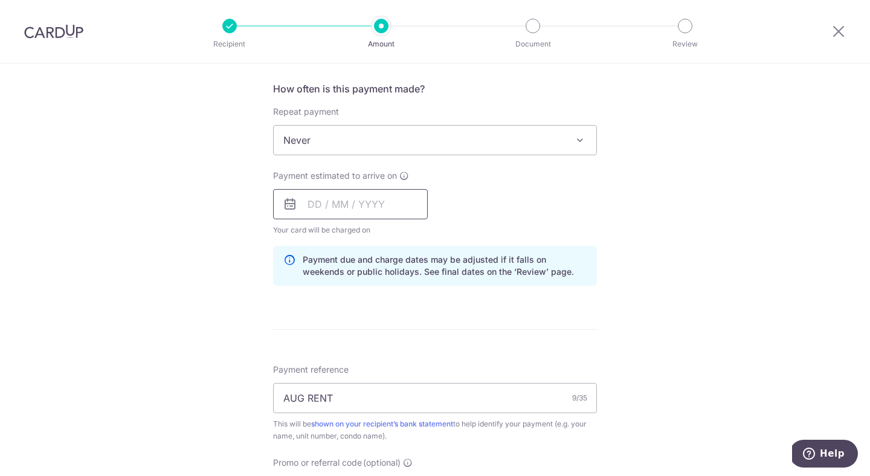
click at [383, 199] on input "text" at bounding box center [350, 204] width 155 height 30
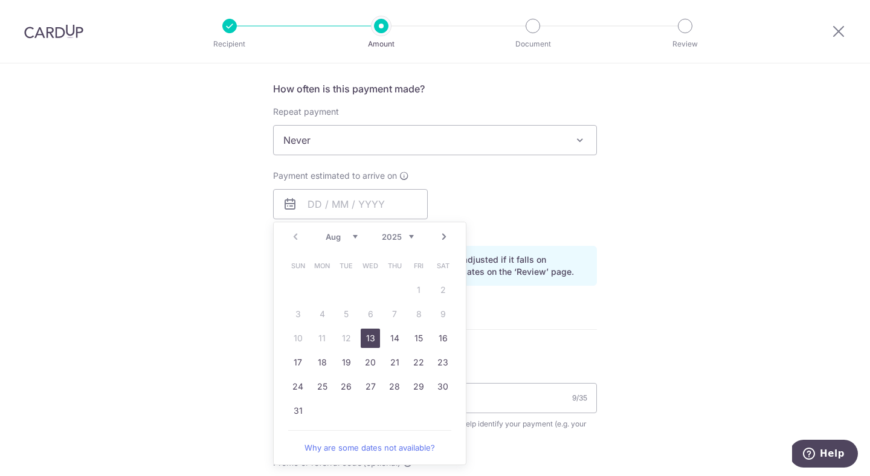
click at [370, 334] on link "13" at bounding box center [370, 338] width 19 height 19
type input "[DATE]"
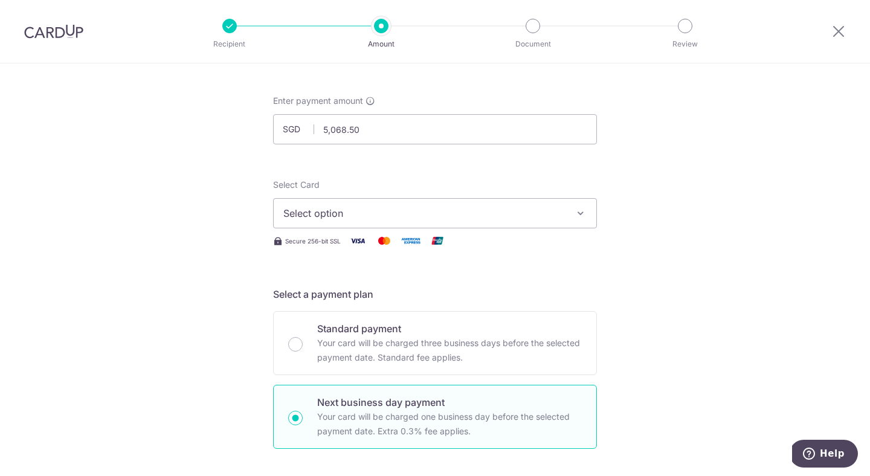
scroll to position [47, 0]
click at [296, 216] on span "Select option" at bounding box center [424, 214] width 282 height 15
click at [305, 220] on span "Select option" at bounding box center [424, 214] width 282 height 15
click at [309, 215] on span "Select option" at bounding box center [424, 214] width 282 height 15
click at [308, 254] on span "Add credit card" at bounding box center [446, 248] width 282 height 12
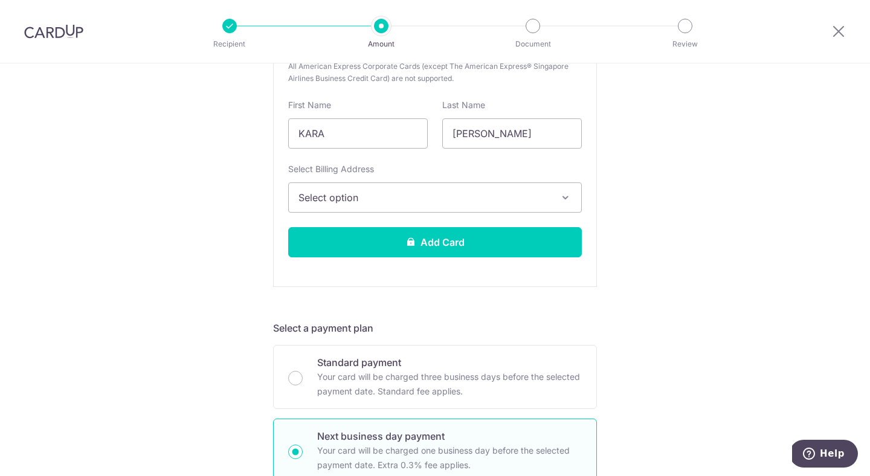
scroll to position [347, 0]
click at [442, 205] on button "Select option" at bounding box center [435, 197] width 294 height 30
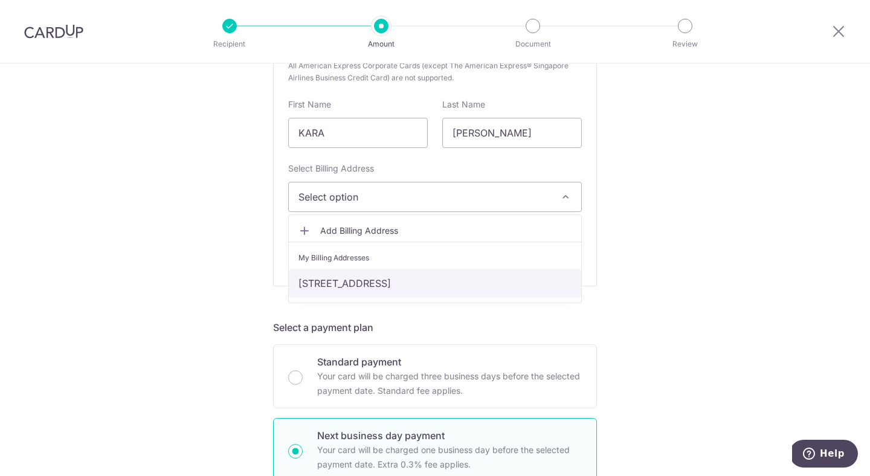
click at [409, 291] on link "[STREET_ADDRESS]" at bounding box center [435, 283] width 293 height 29
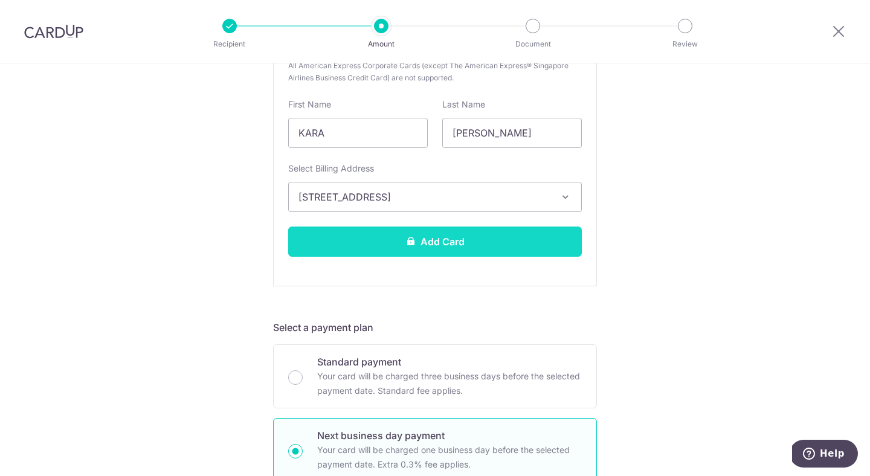
click at [487, 248] on button "Add Card" at bounding box center [435, 242] width 294 height 30
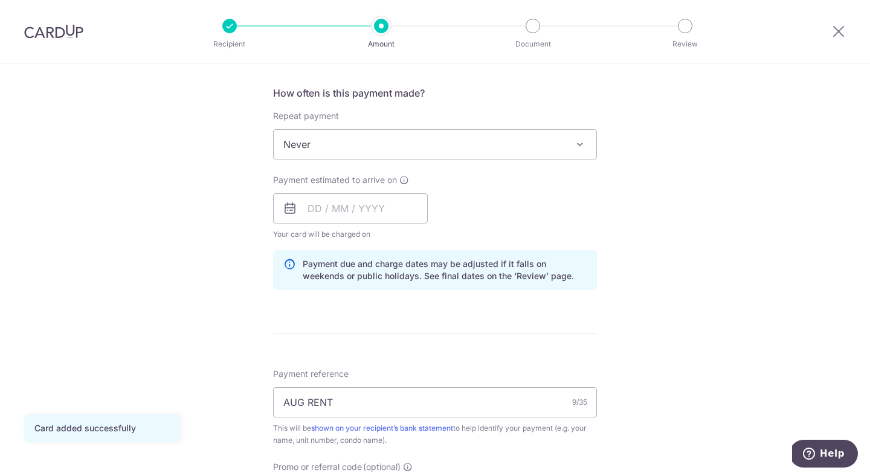
scroll to position [492, 0]
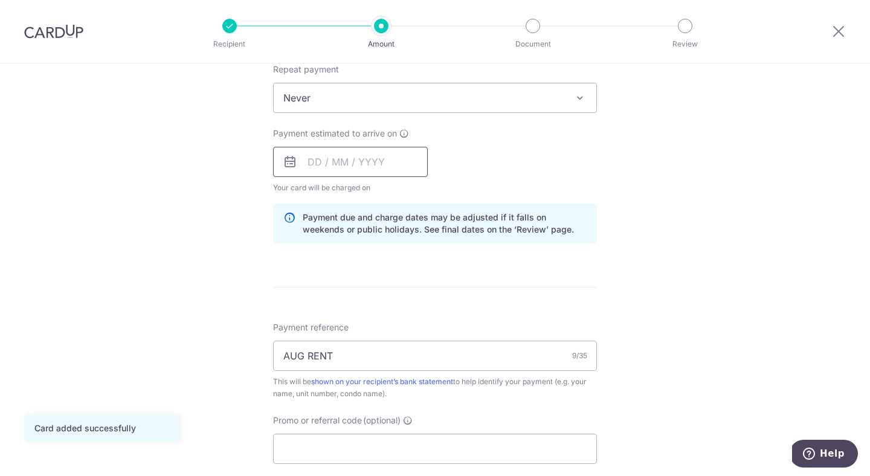
click at [326, 168] on input "text" at bounding box center [350, 162] width 155 height 30
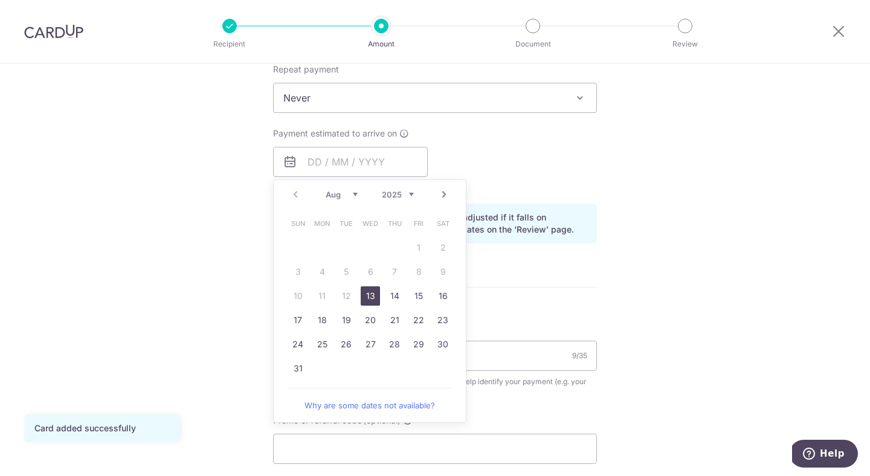
click at [364, 293] on link "13" at bounding box center [370, 295] width 19 height 19
type input "[DATE]"
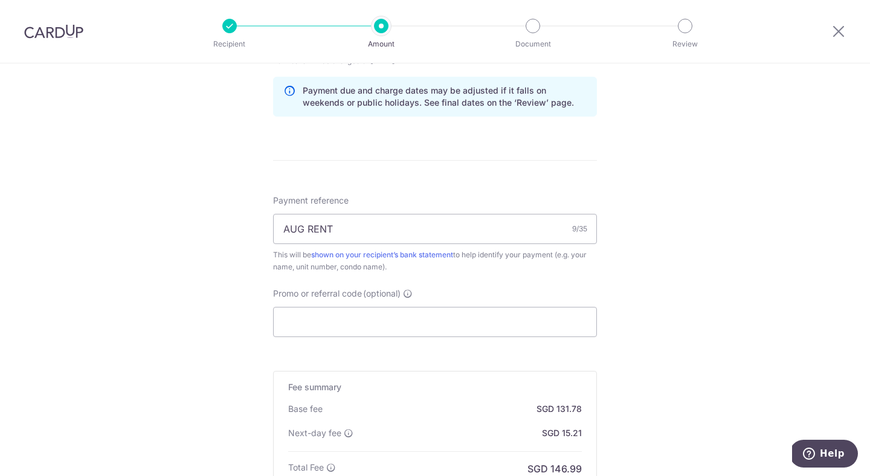
scroll to position [789, 0]
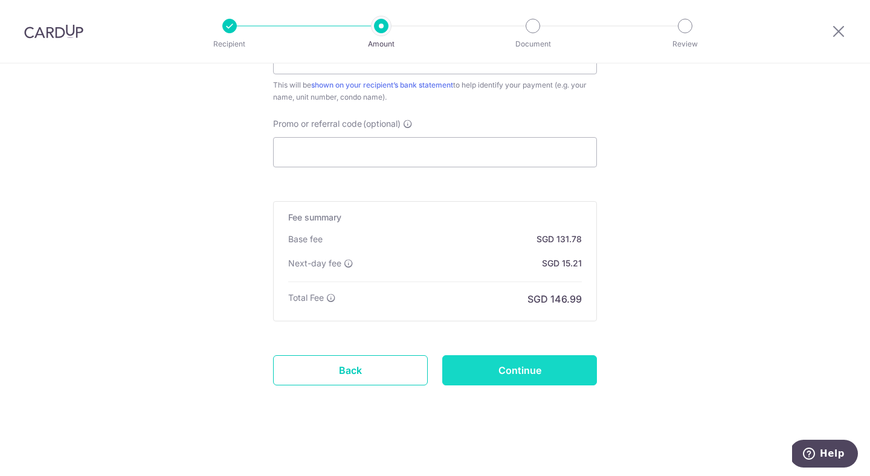
click at [543, 381] on input "Continue" at bounding box center [519, 370] width 155 height 30
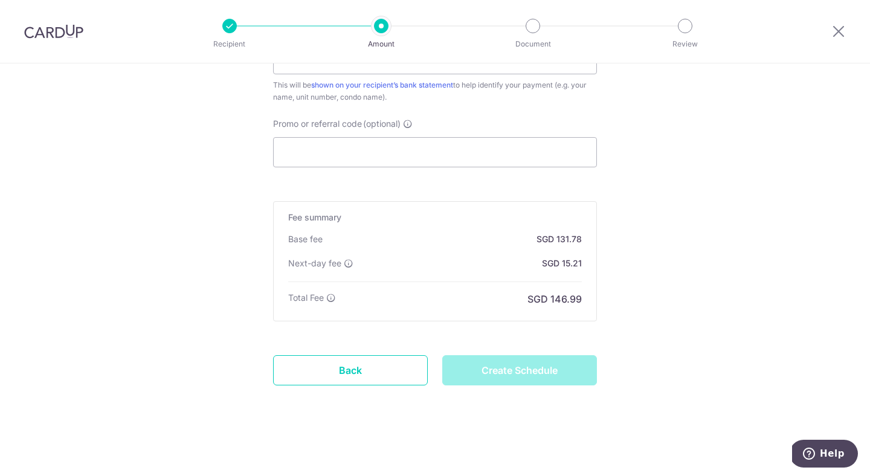
type input "Create Schedule"
